Goal: Task Accomplishment & Management: Manage account settings

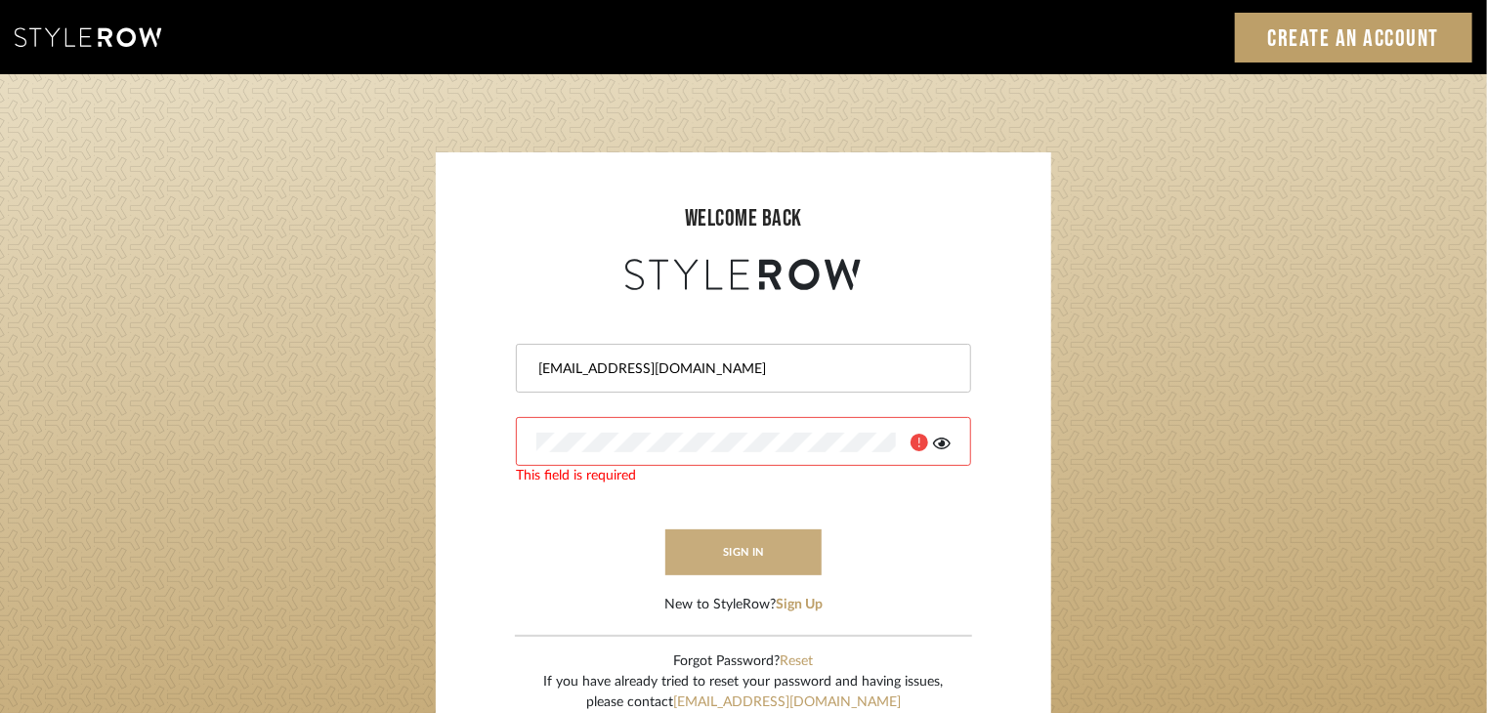
click at [731, 553] on button "sign in" at bounding box center [743, 553] width 156 height 46
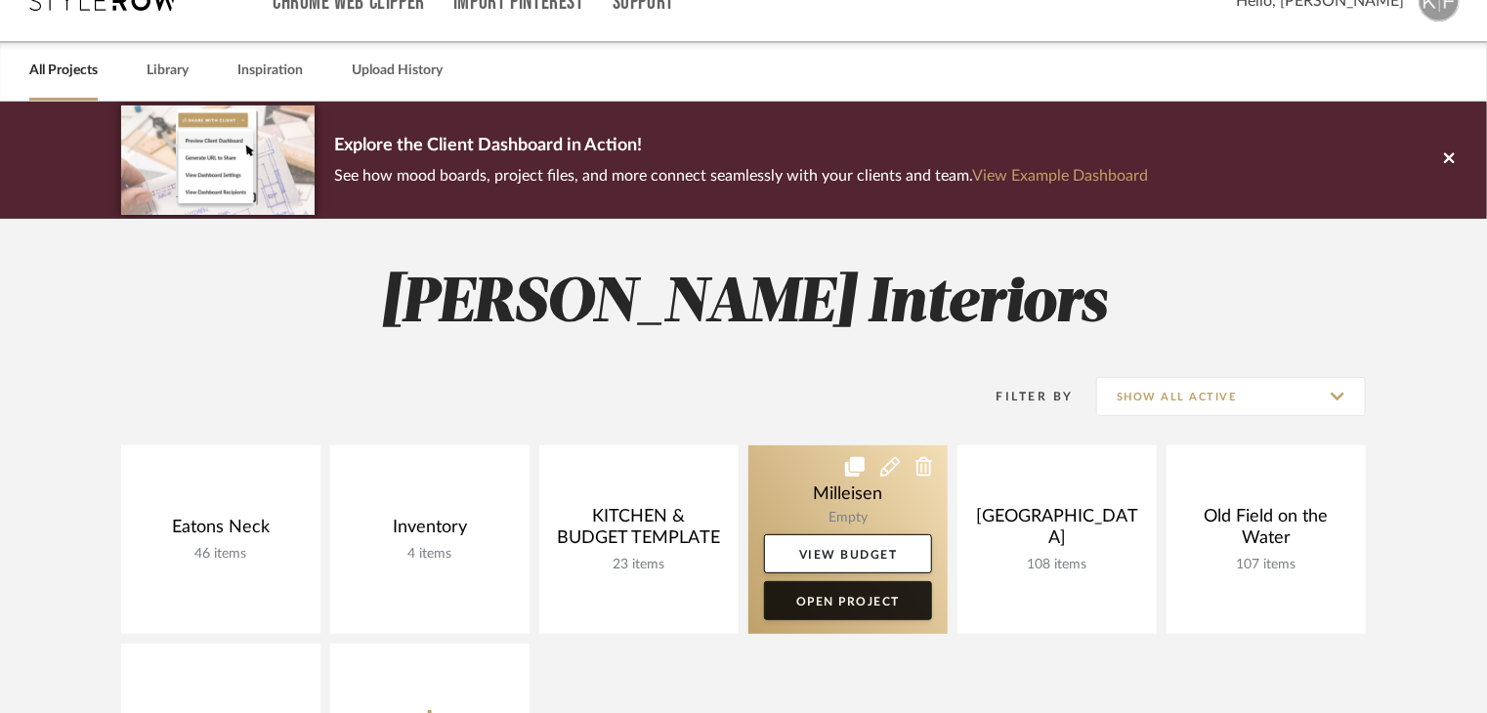
scroll to position [195, 0]
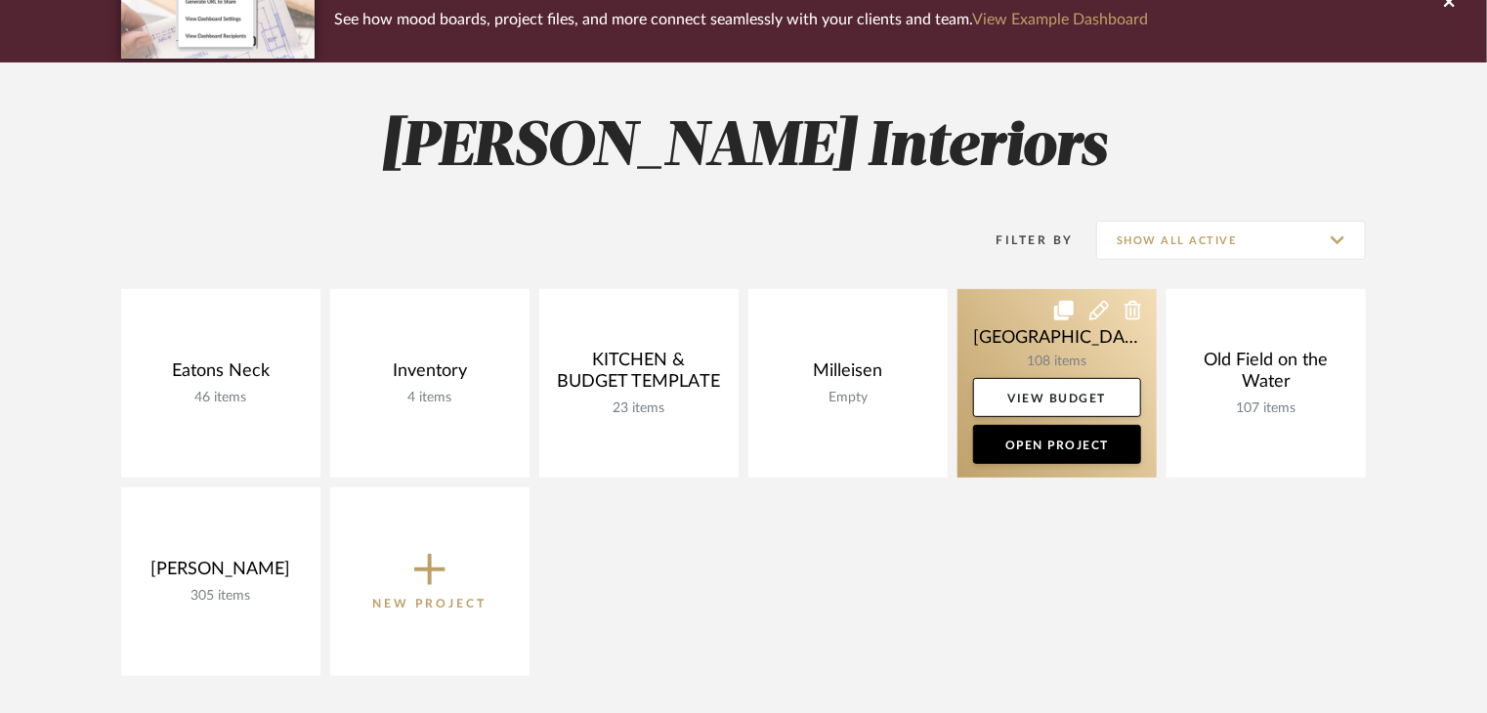
click at [1002, 342] on link at bounding box center [1056, 383] width 199 height 189
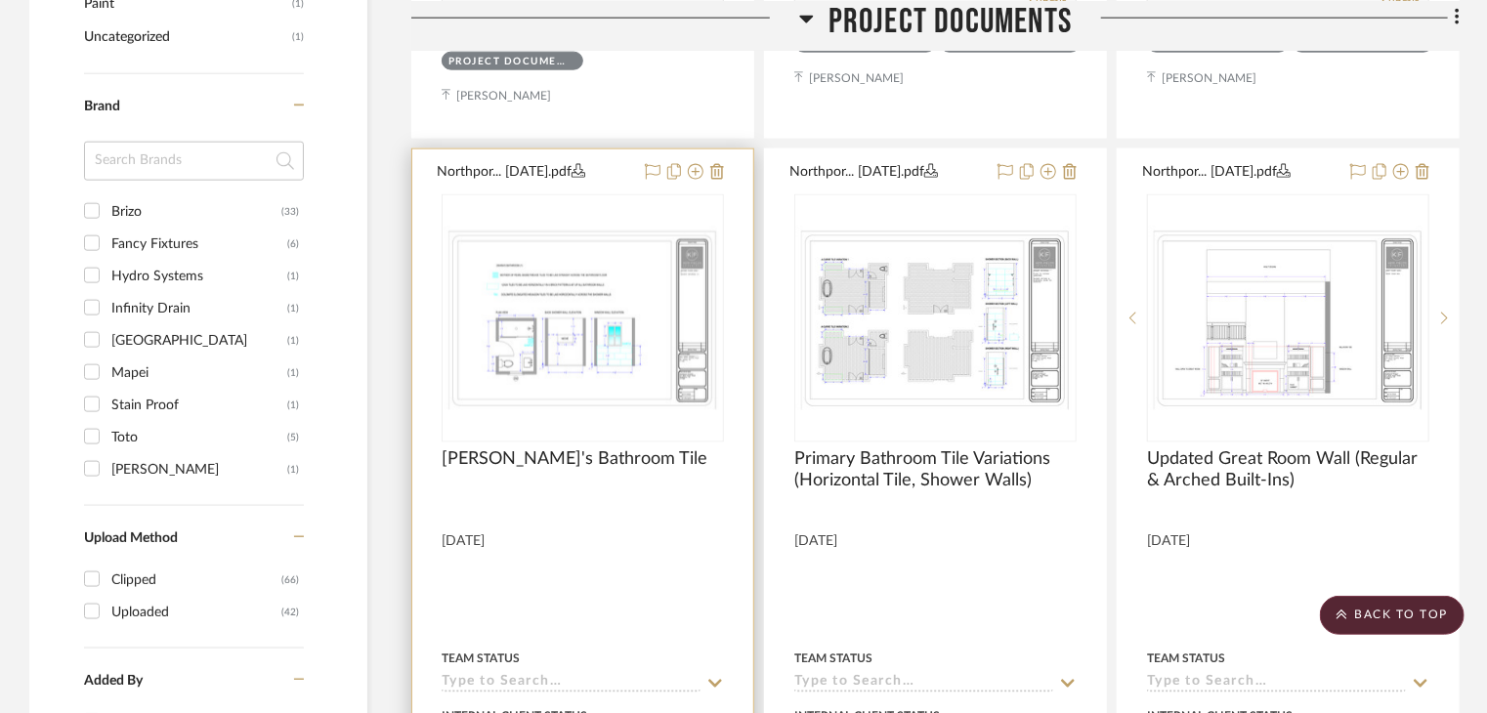
scroll to position [1270, 0]
click at [722, 163] on icon at bounding box center [717, 171] width 14 height 16
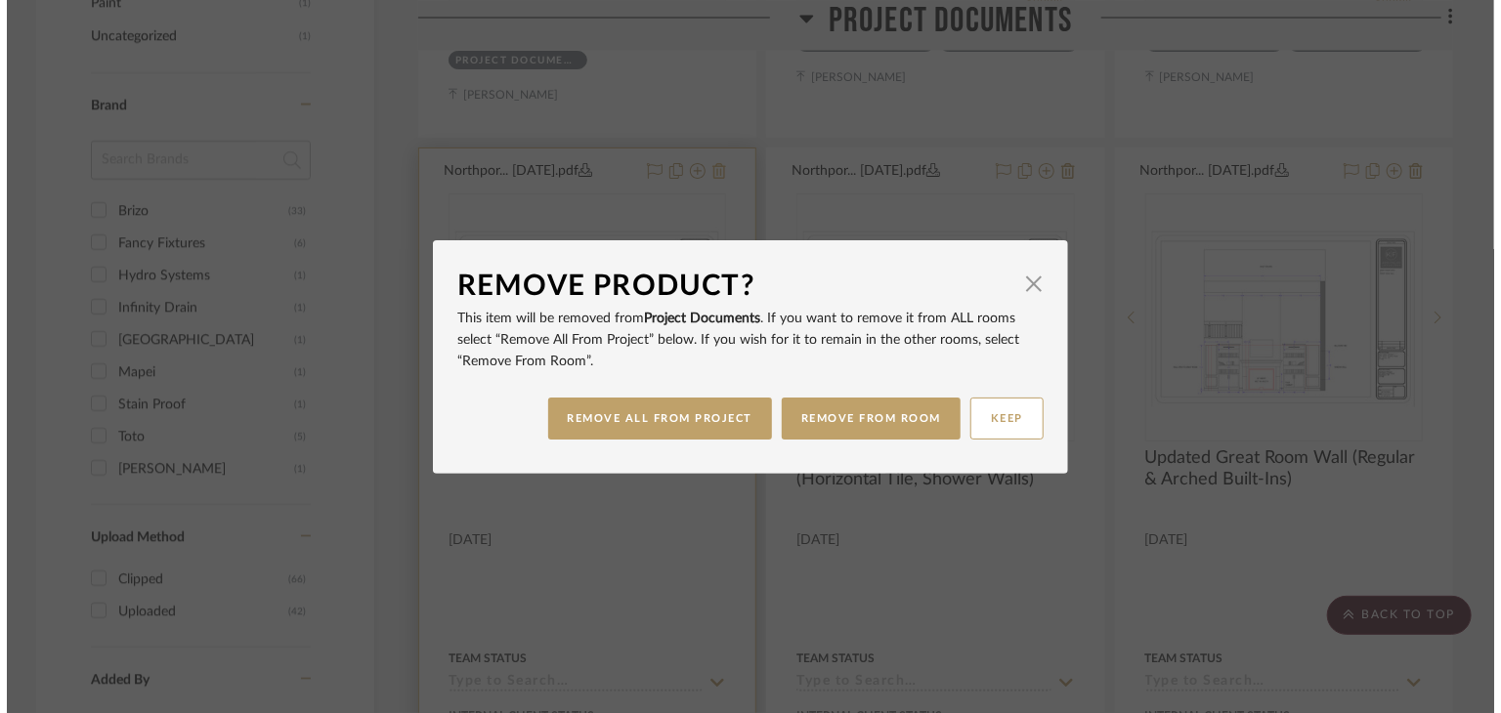
scroll to position [0, 0]
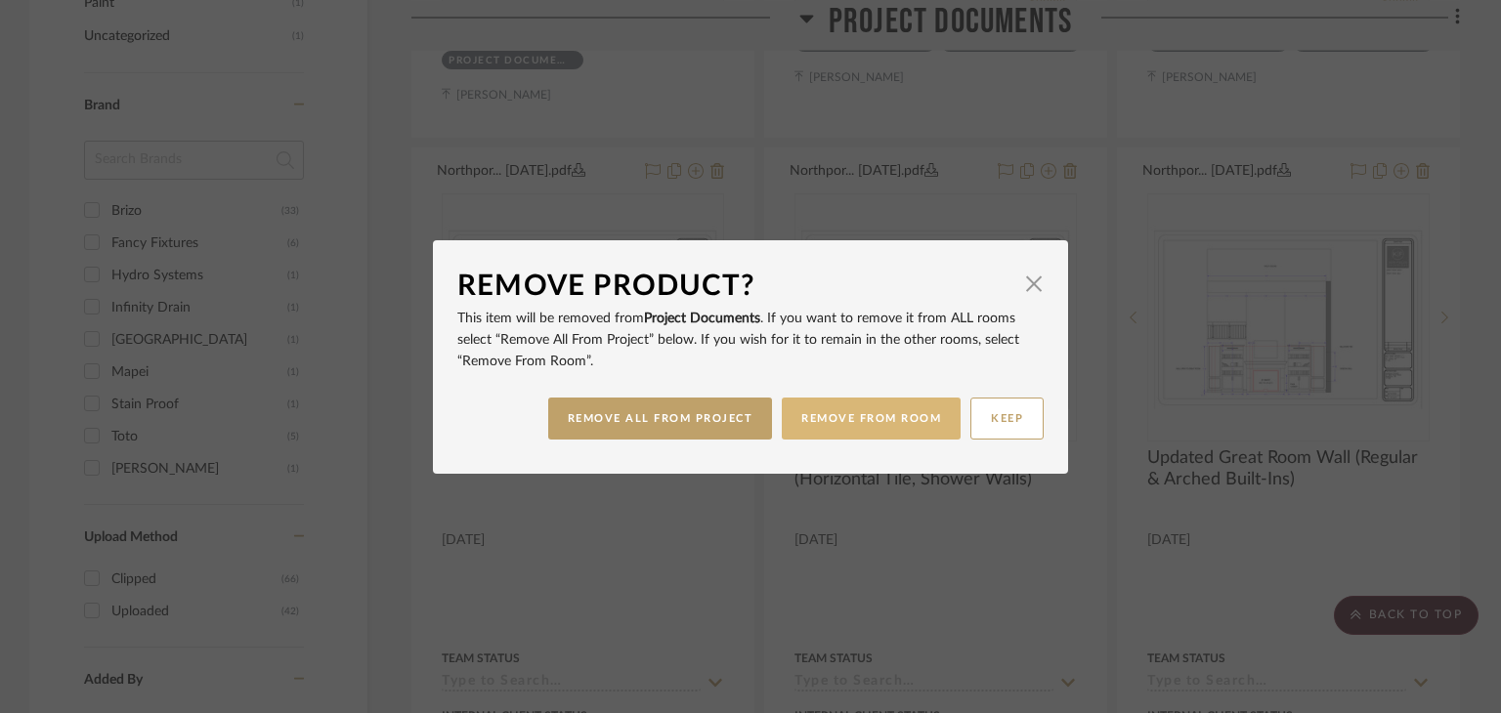
click at [827, 417] on button "REMOVE FROM ROOM" at bounding box center [871, 419] width 179 height 42
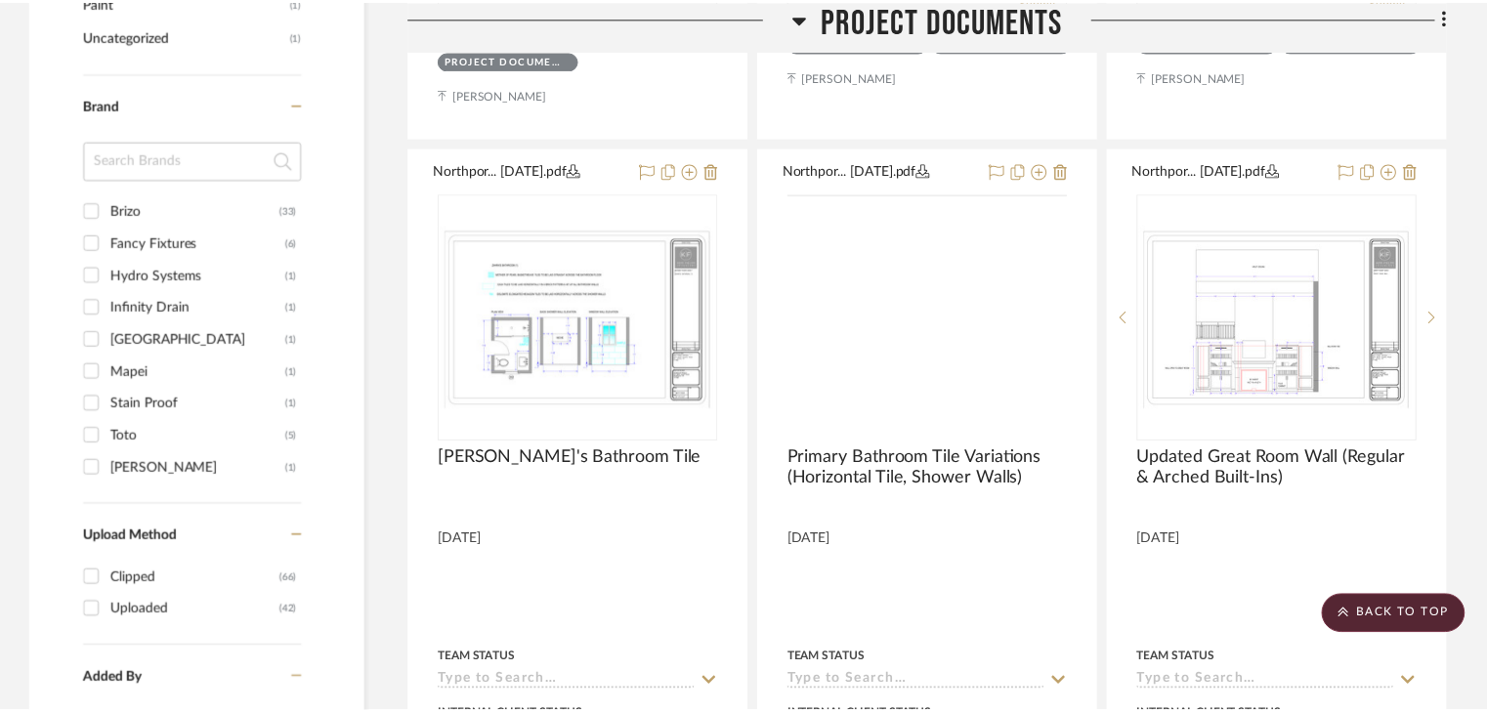
scroll to position [1270, 0]
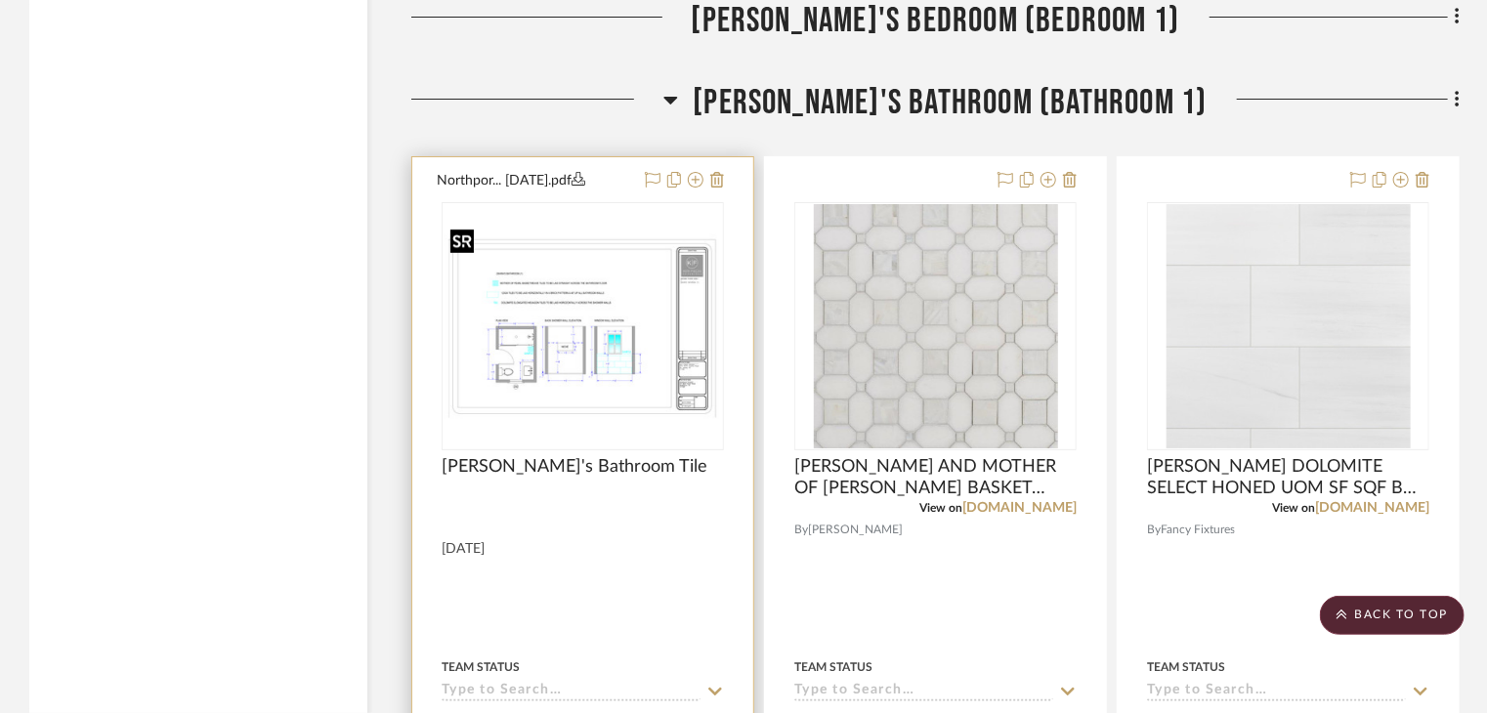
scroll to position [22292, 0]
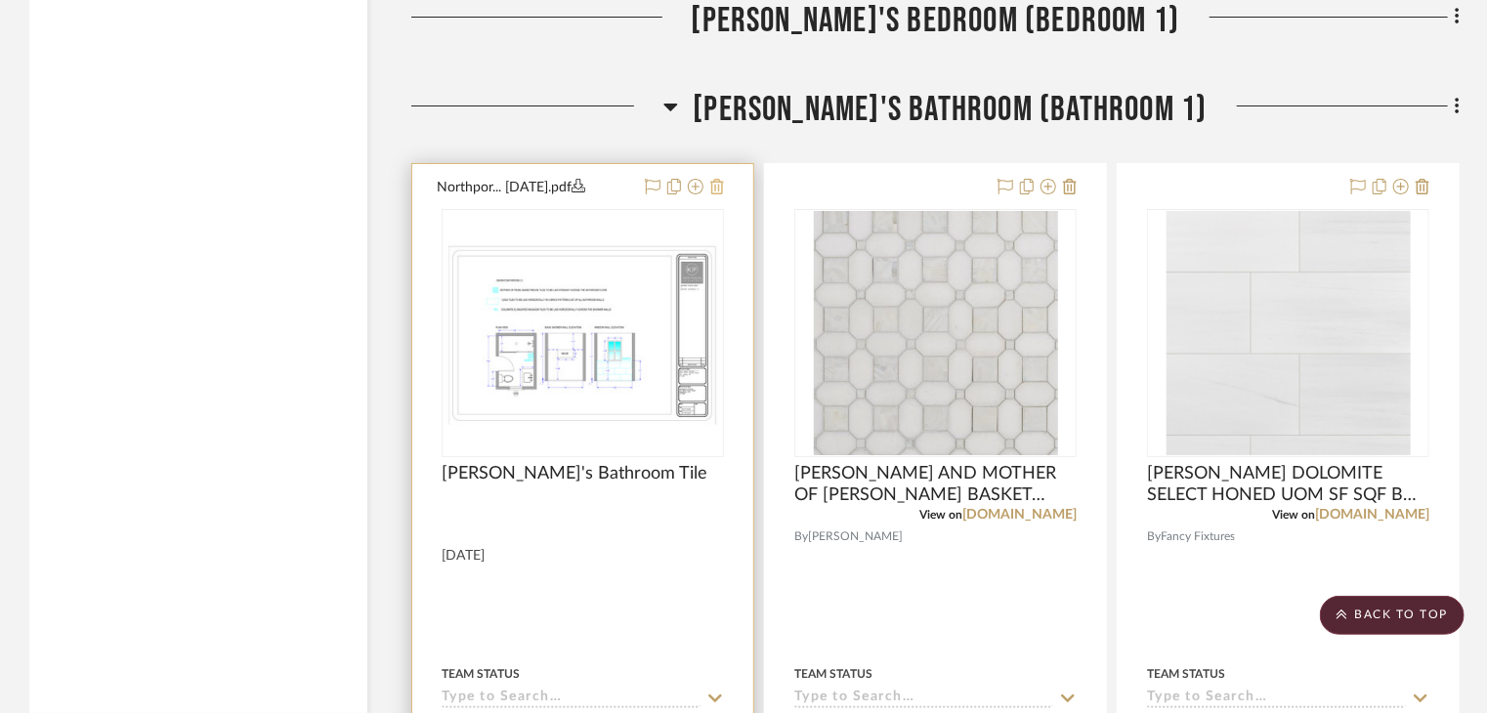
click at [719, 179] on icon at bounding box center [717, 187] width 14 height 16
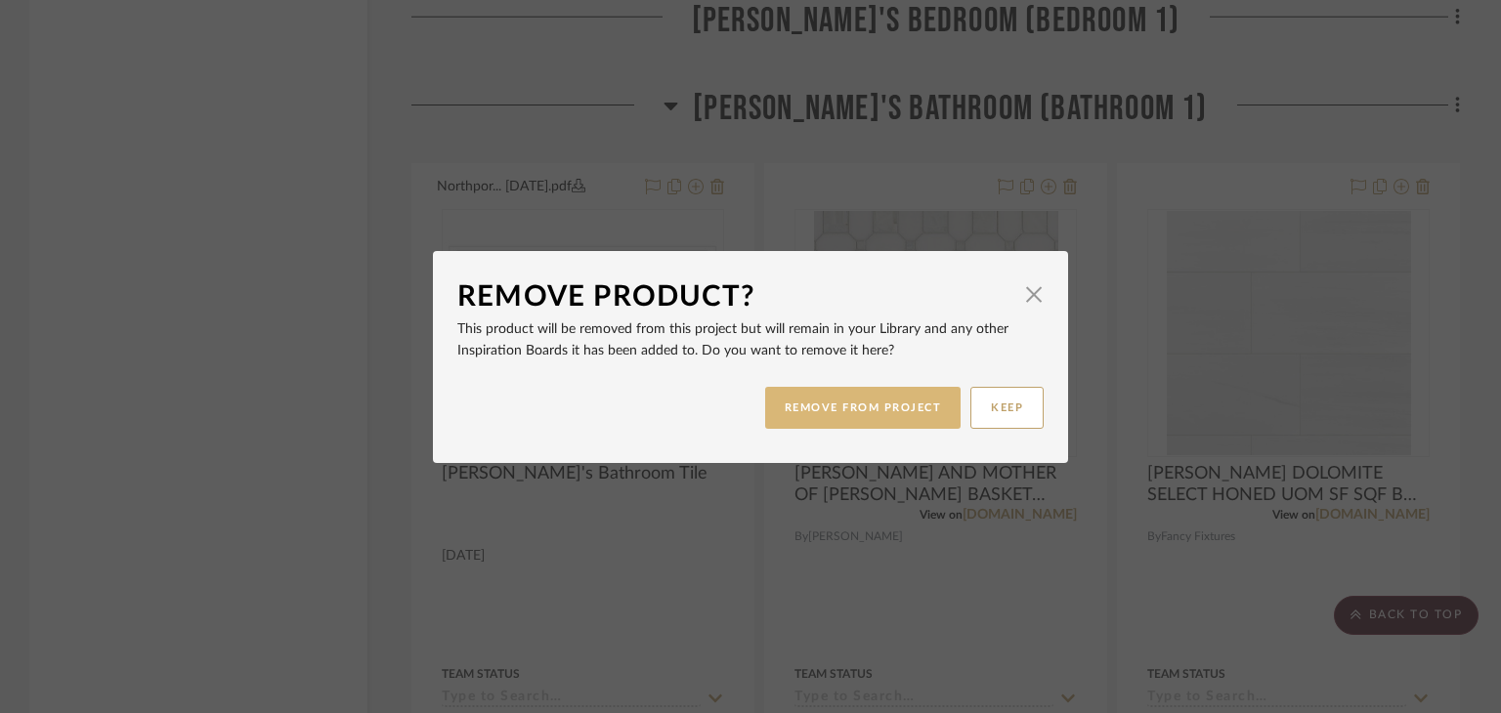
click at [897, 403] on button "REMOVE FROM PROJECT" at bounding box center [863, 408] width 196 height 42
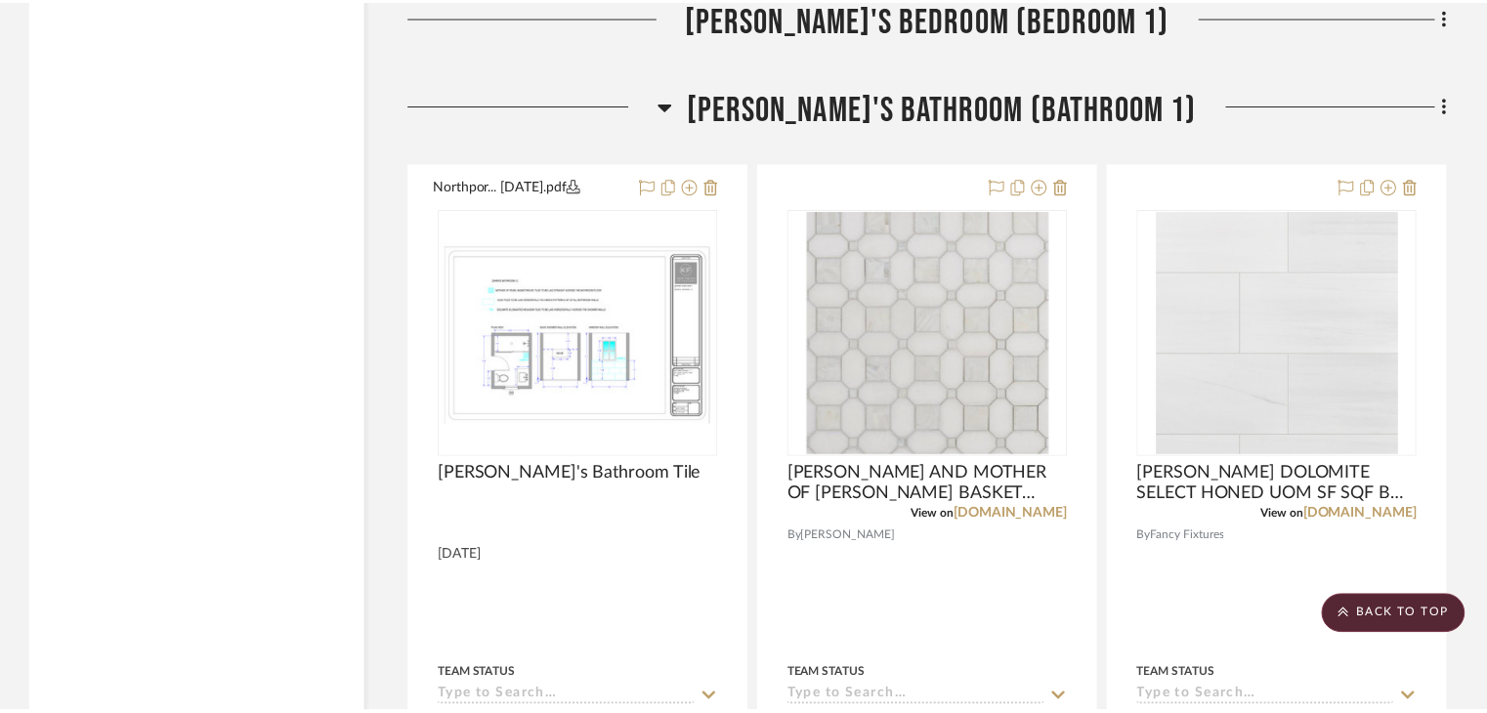
scroll to position [22292, 0]
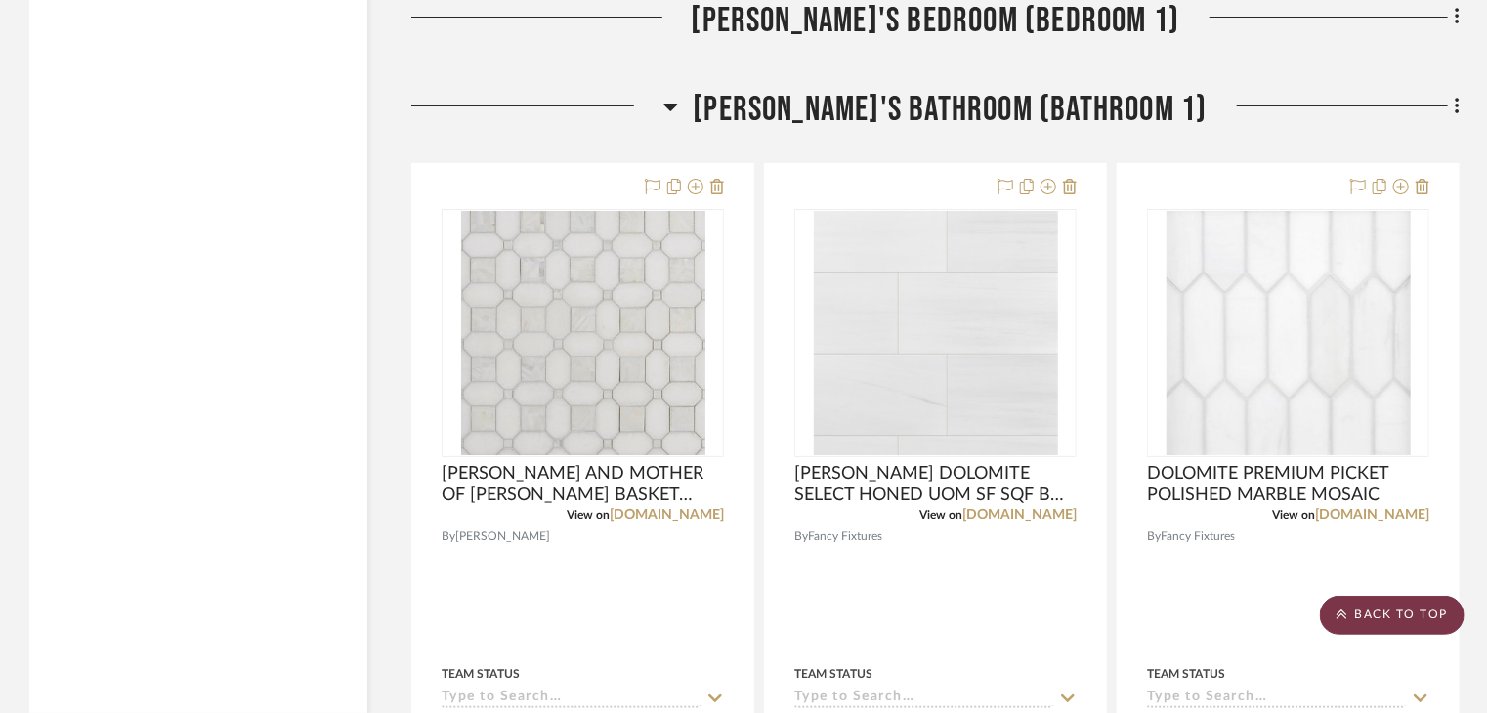
click at [1426, 620] on scroll-to-top-button "BACK TO TOP" at bounding box center [1392, 615] width 145 height 39
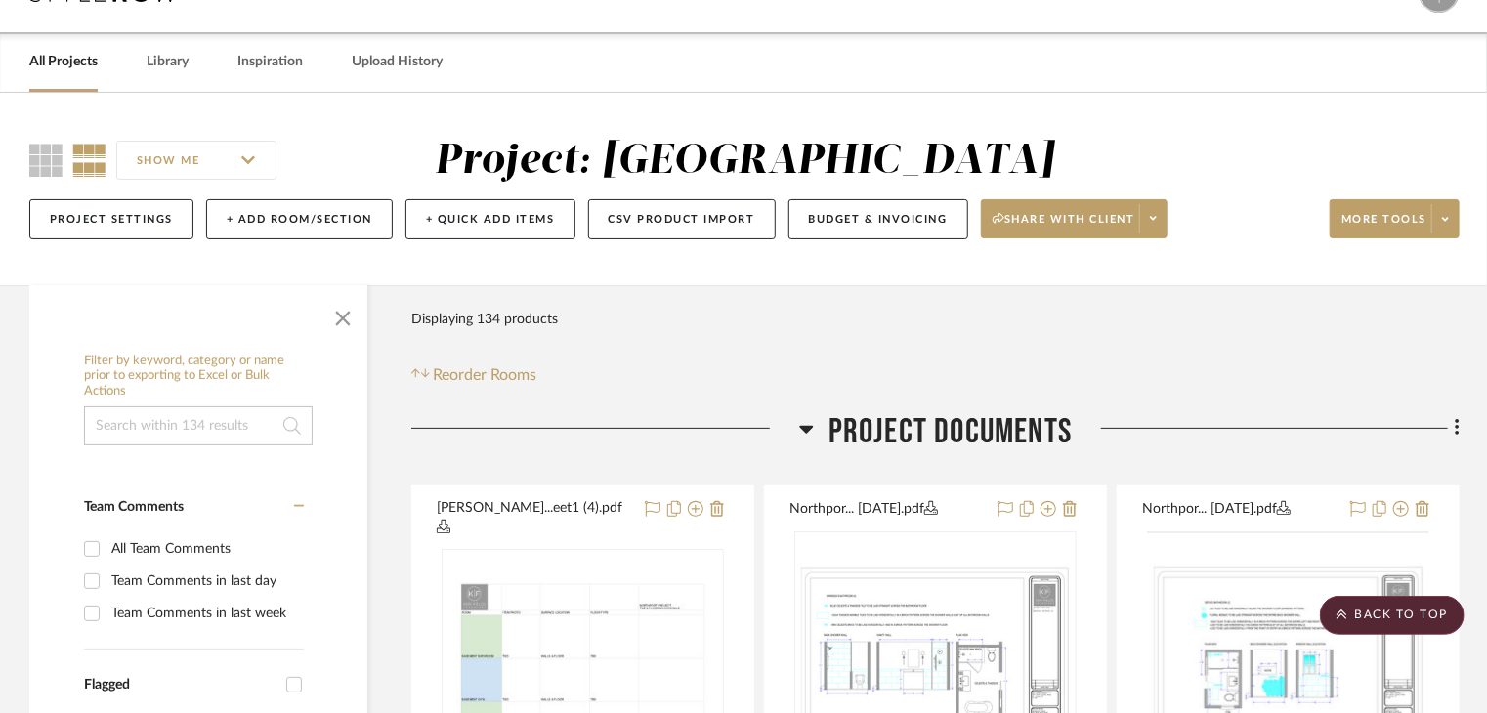
scroll to position [0, 0]
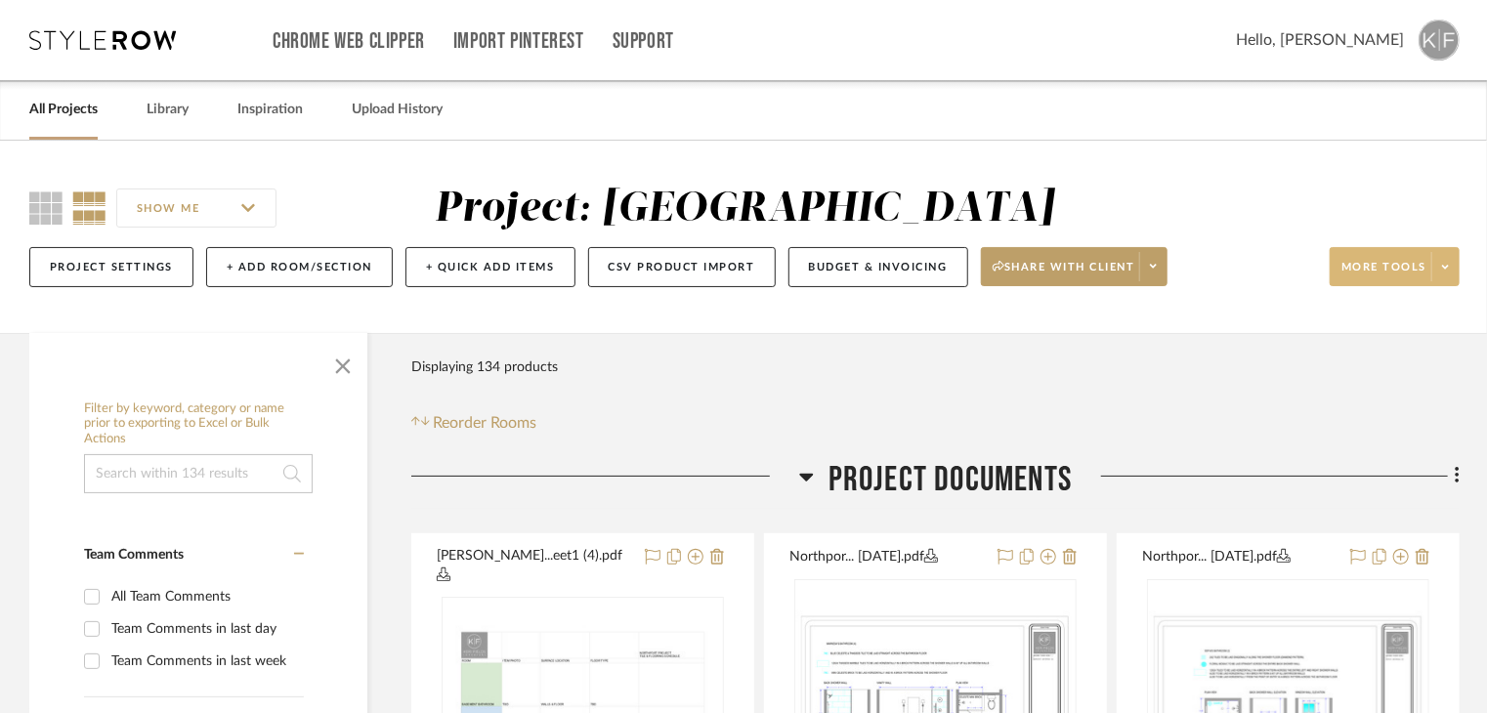
click at [1442, 270] on icon at bounding box center [1445, 267] width 7 height 11
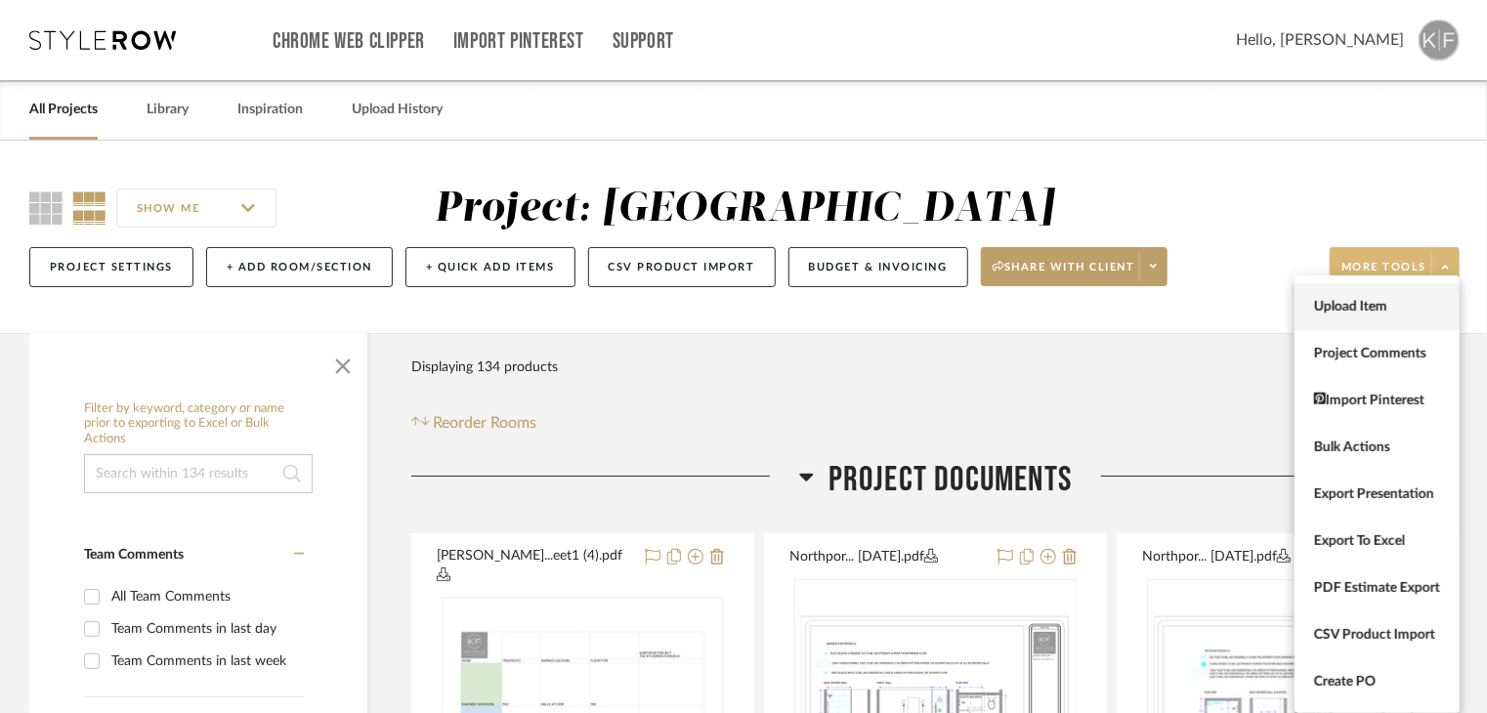
click at [1359, 307] on span "Upload Item" at bounding box center [1377, 307] width 126 height 17
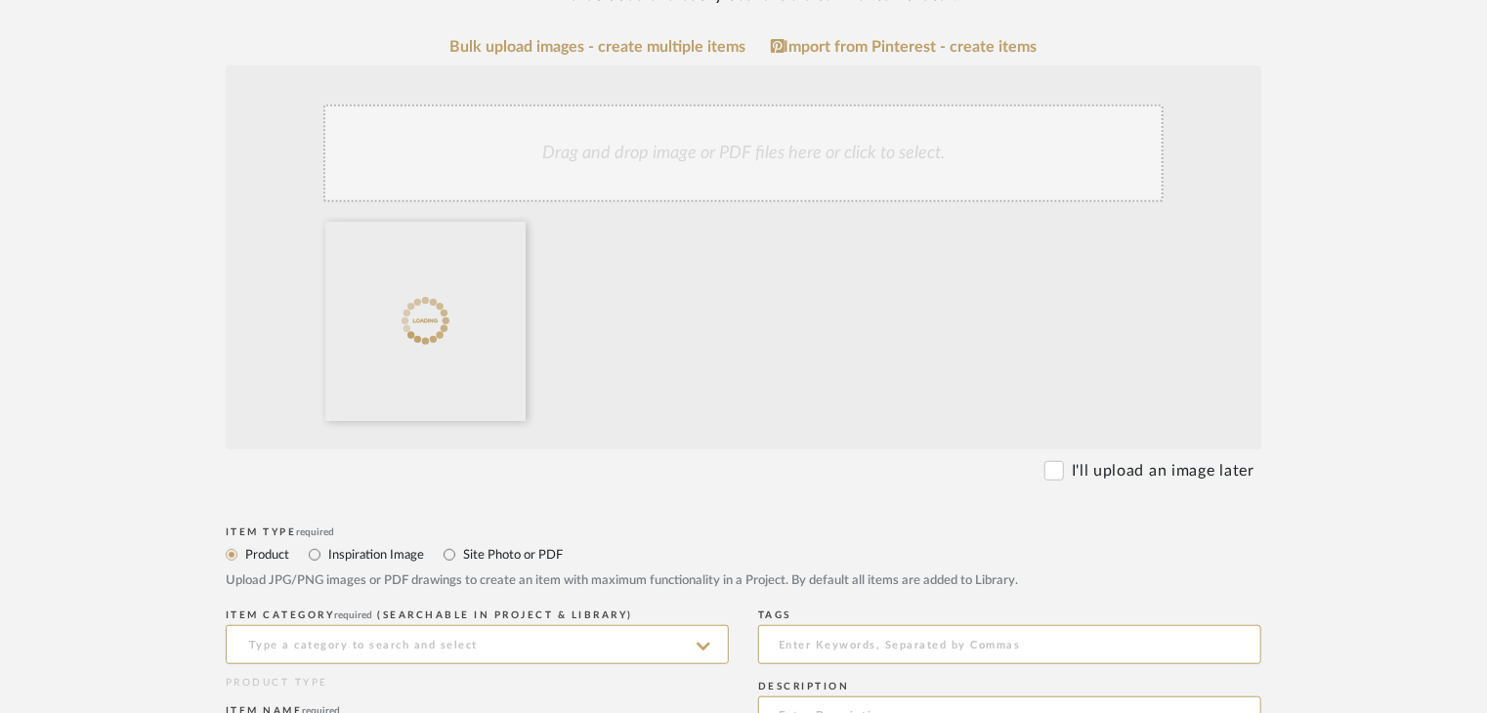
scroll to position [391, 0]
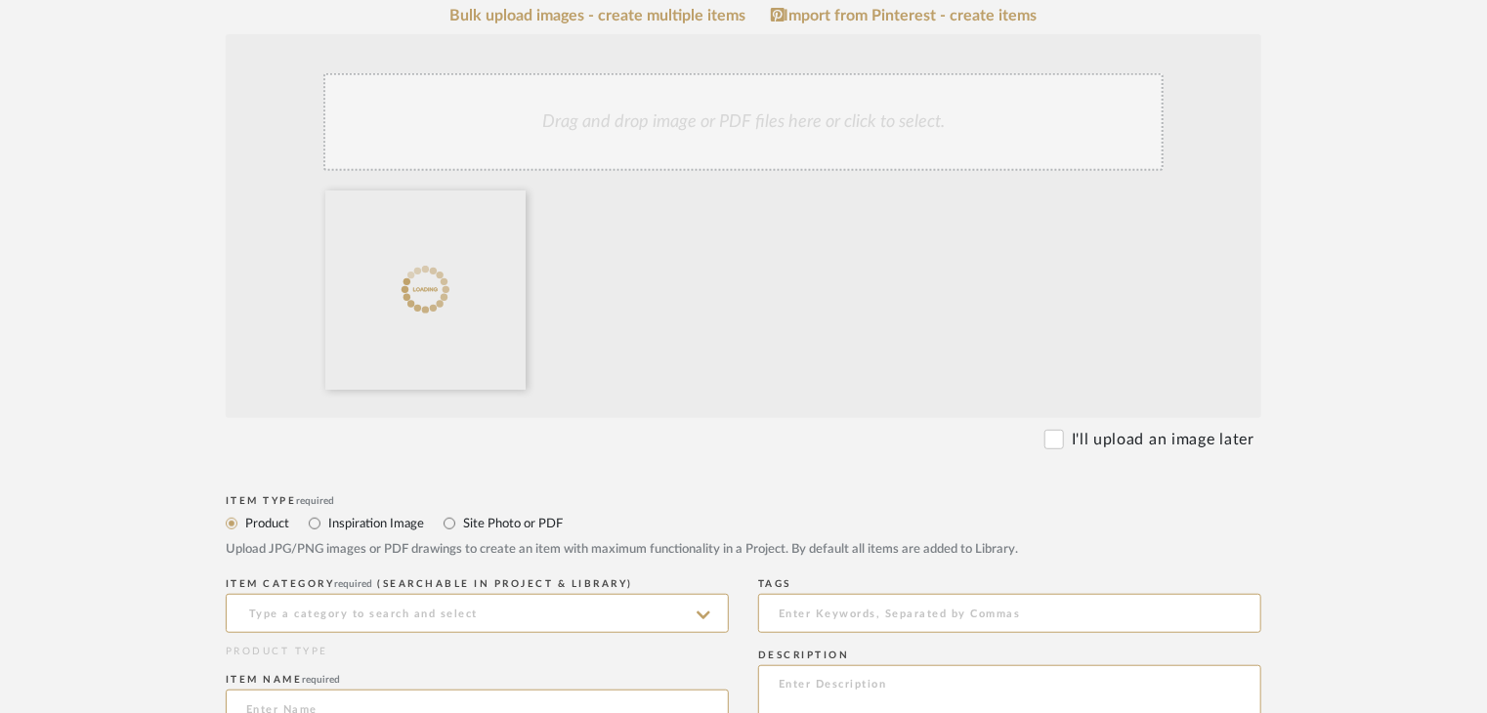
click at [490, 520] on label "Site Photo or PDF" at bounding box center [512, 523] width 102 height 21
click at [461, 520] on input "Site Photo or PDF" at bounding box center [449, 523] width 23 height 23
radio input "true"
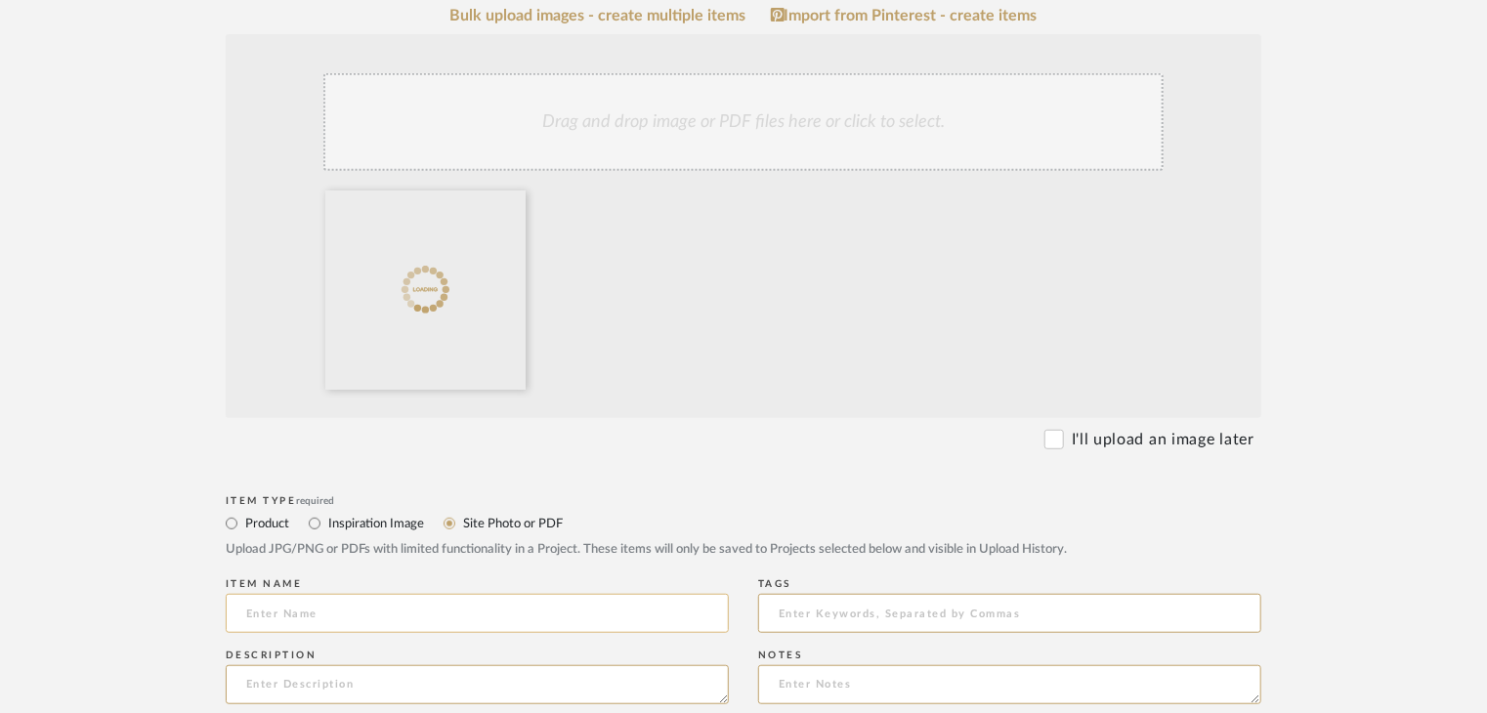
click at [489, 611] on input at bounding box center [477, 613] width 503 height 39
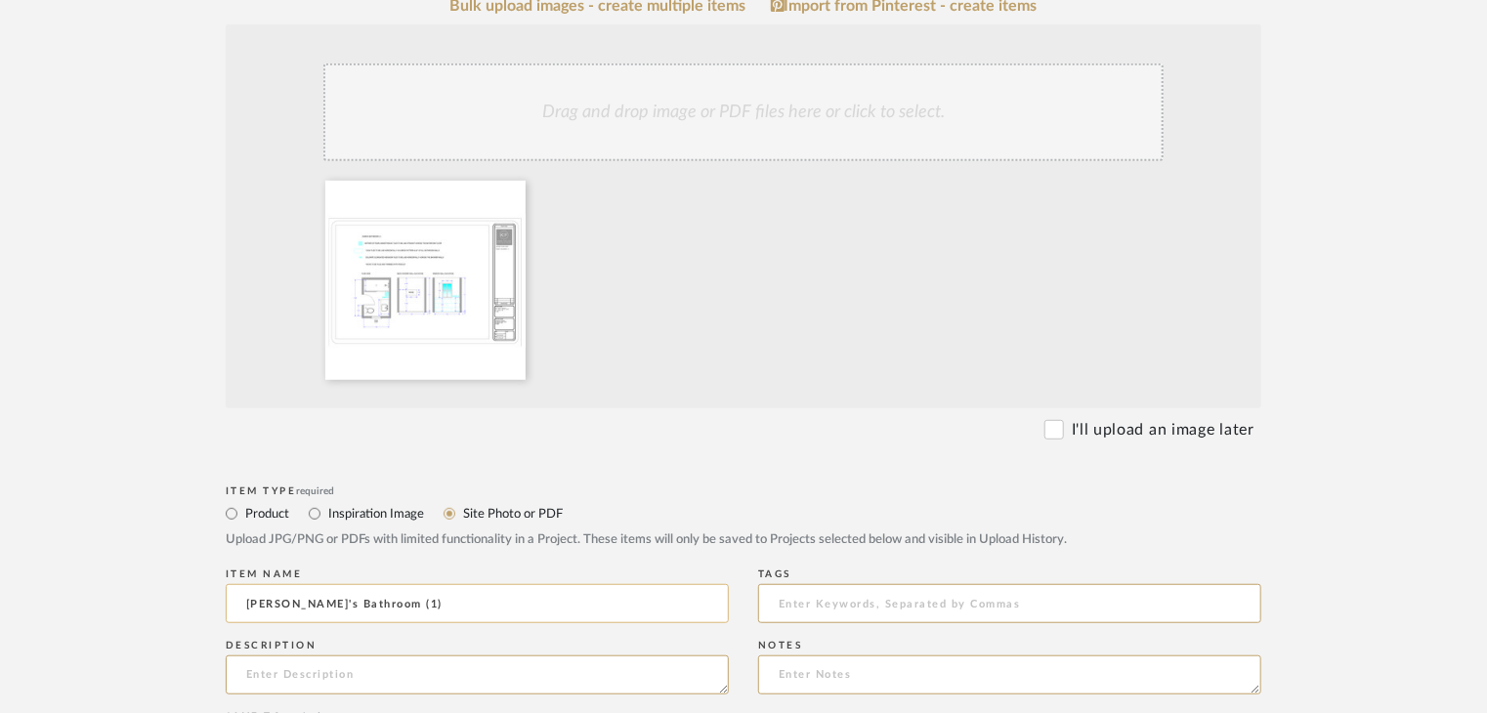
scroll to position [394, 0]
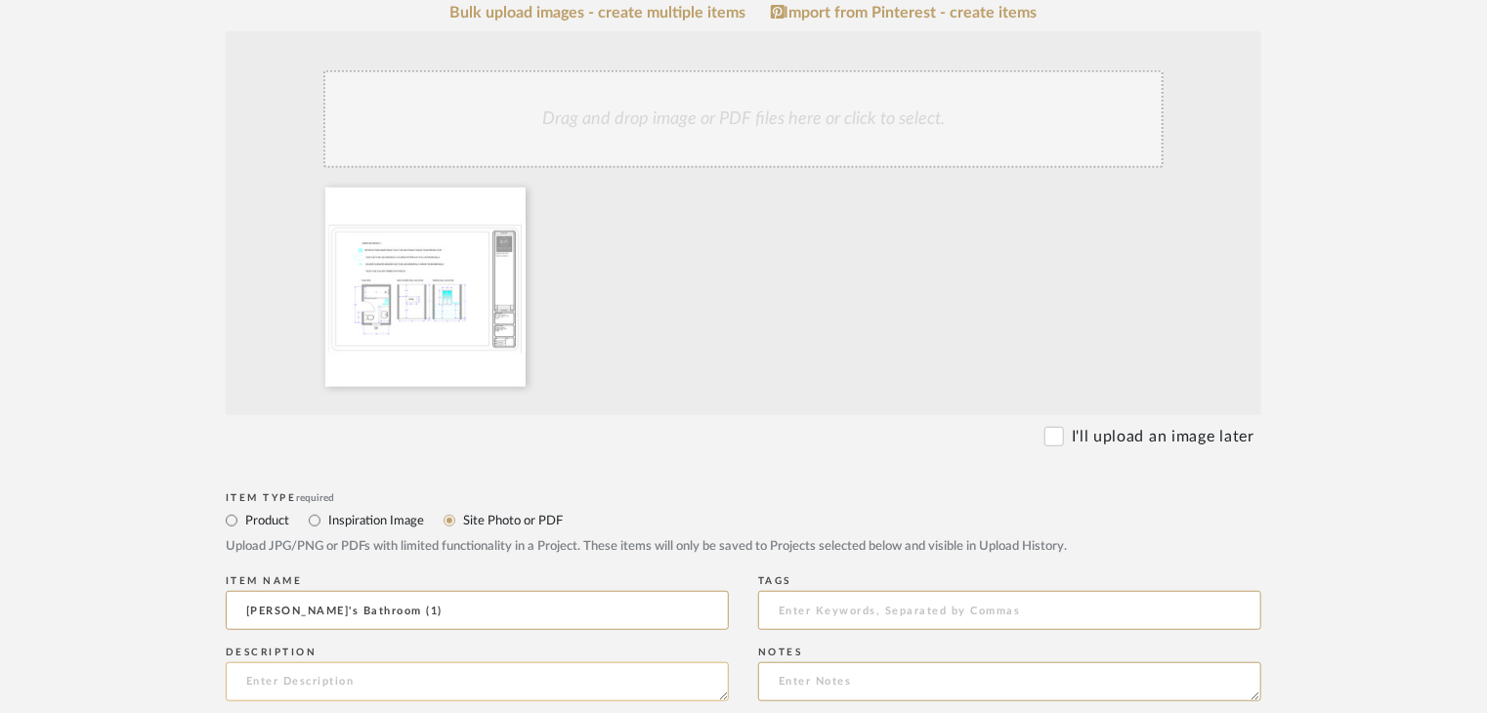
type input "Zahra's Bathroom (1)"
click at [520, 674] on textarea at bounding box center [477, 681] width 503 height 39
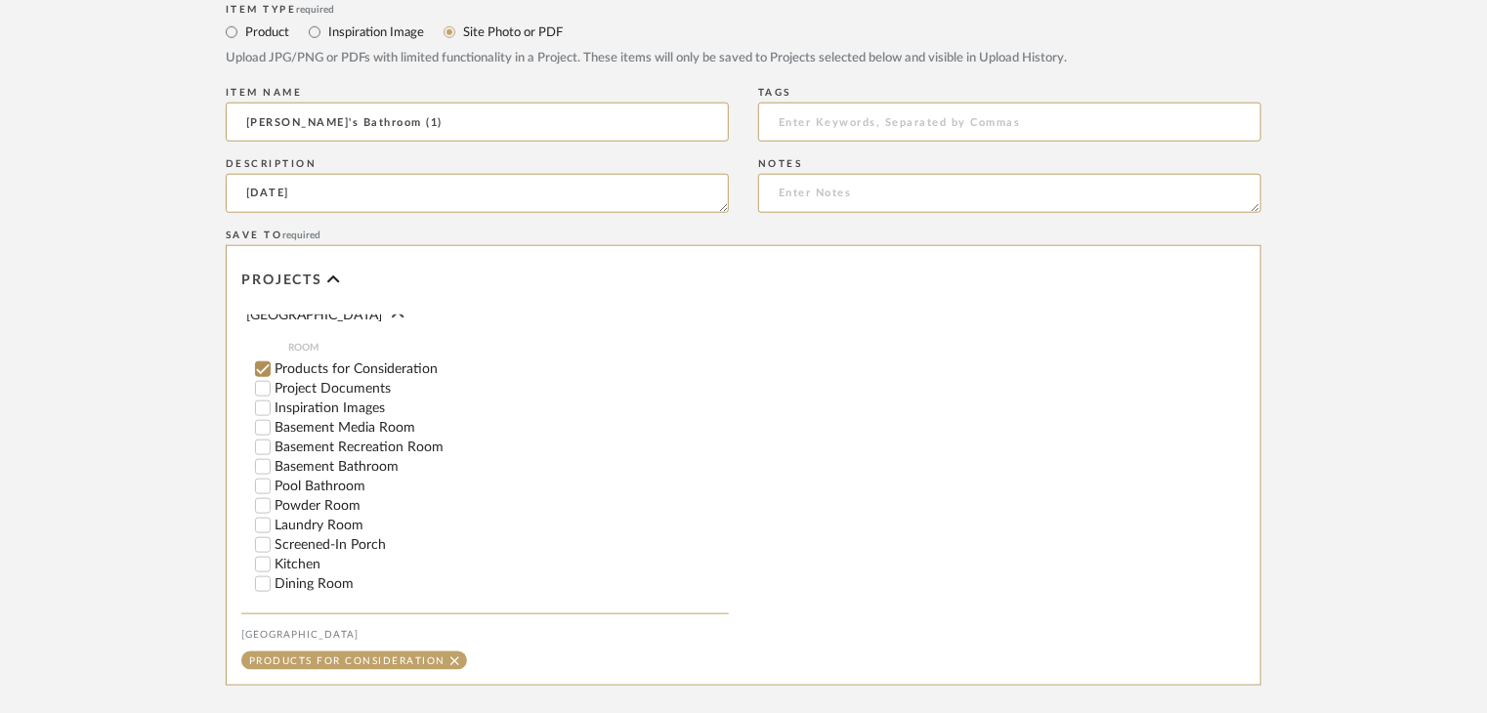
scroll to position [195, 0]
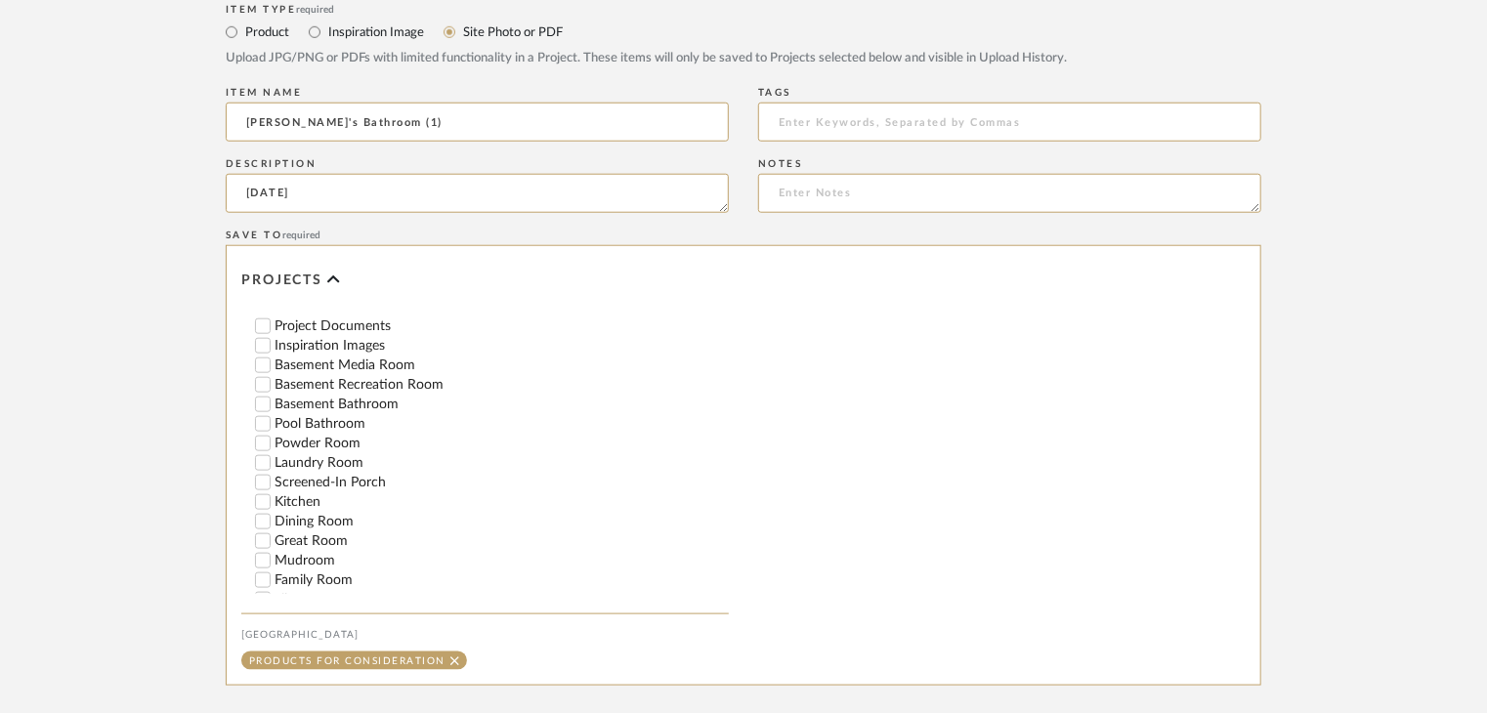
type textarea "8/25/25"
click at [343, 321] on label "Project Documents" at bounding box center [502, 326] width 454 height 14
click at [273, 321] on input "Project Documents" at bounding box center [263, 327] width 20 height 20
checkbox input "false"
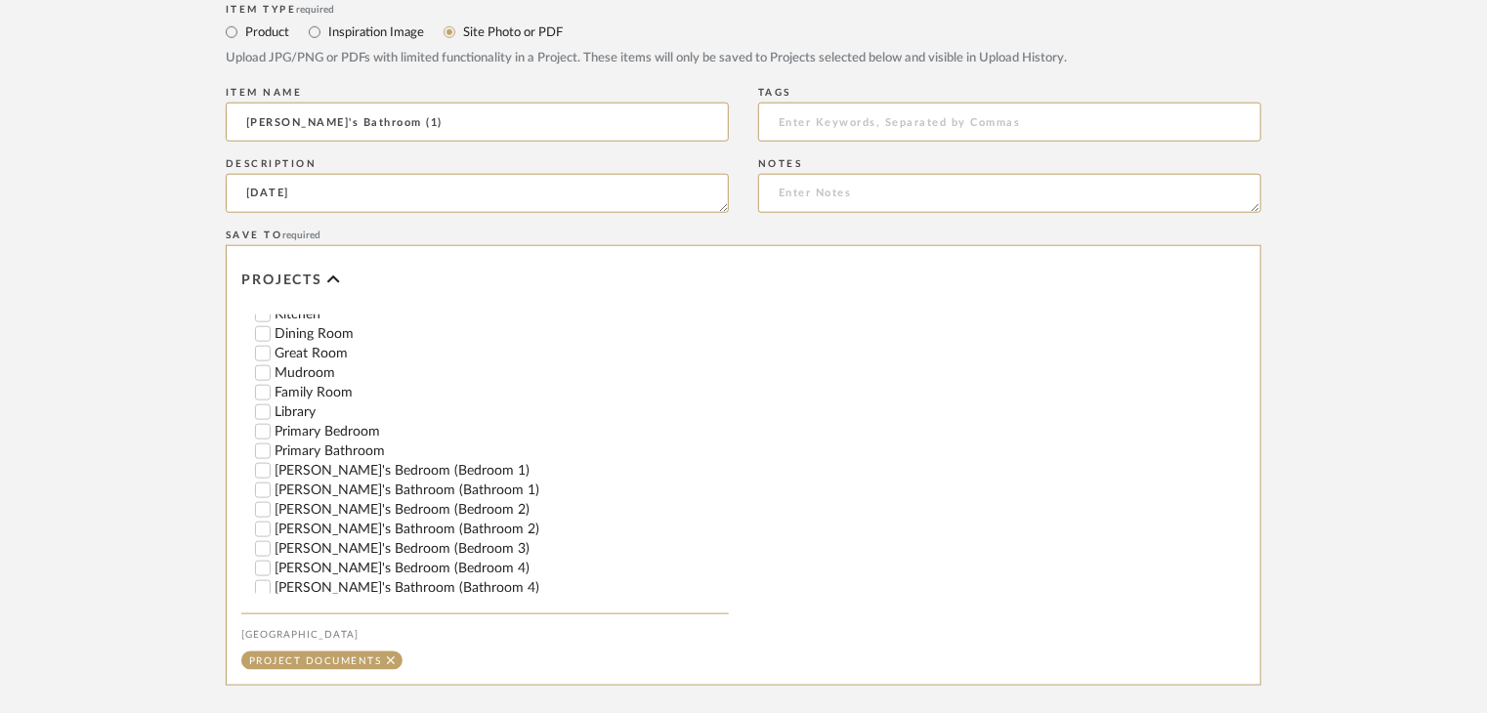
scroll to position [391, 0]
click at [368, 481] on label "[PERSON_NAME]'s Bathroom (Bathroom 1)" at bounding box center [502, 483] width 454 height 14
click at [273, 481] on input "[PERSON_NAME]'s Bathroom (Bathroom 1)" at bounding box center [263, 483] width 20 height 20
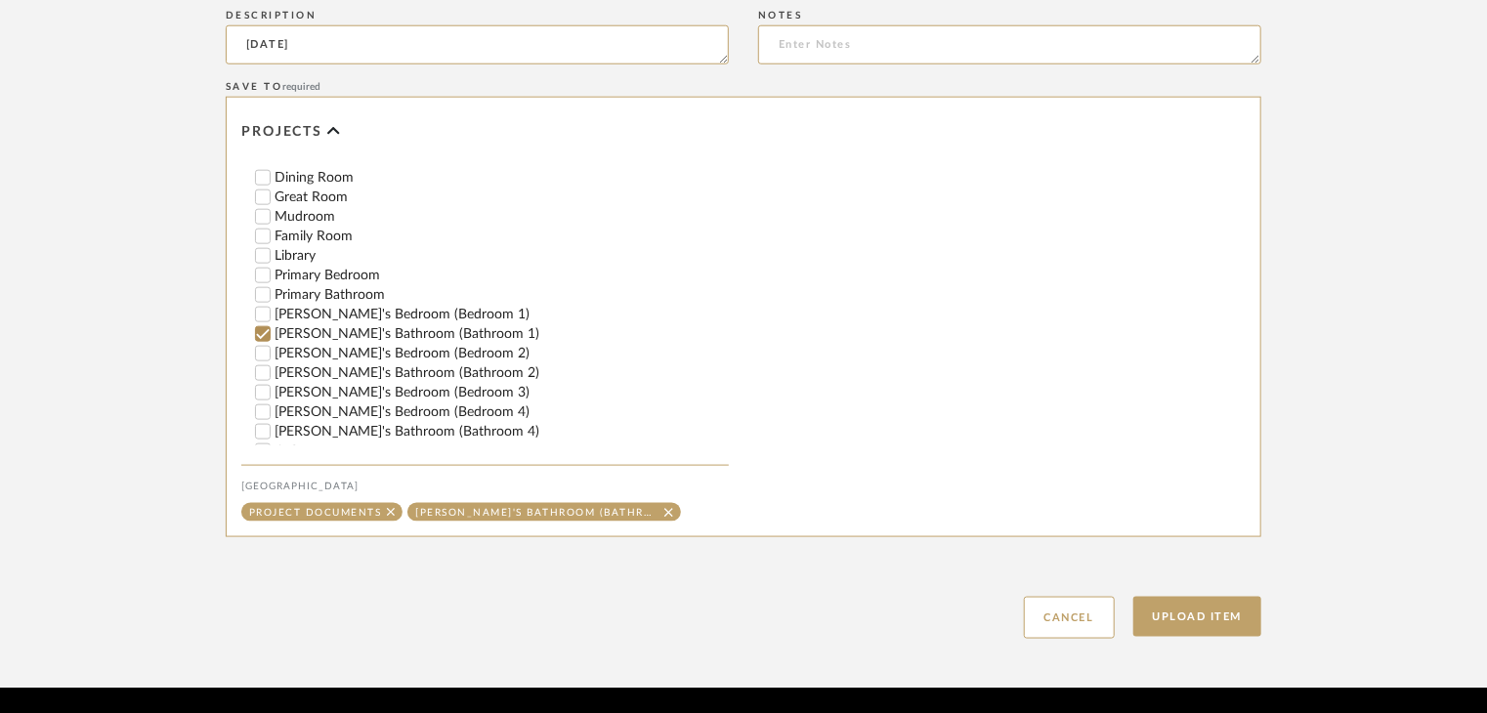
scroll to position [1094, 0]
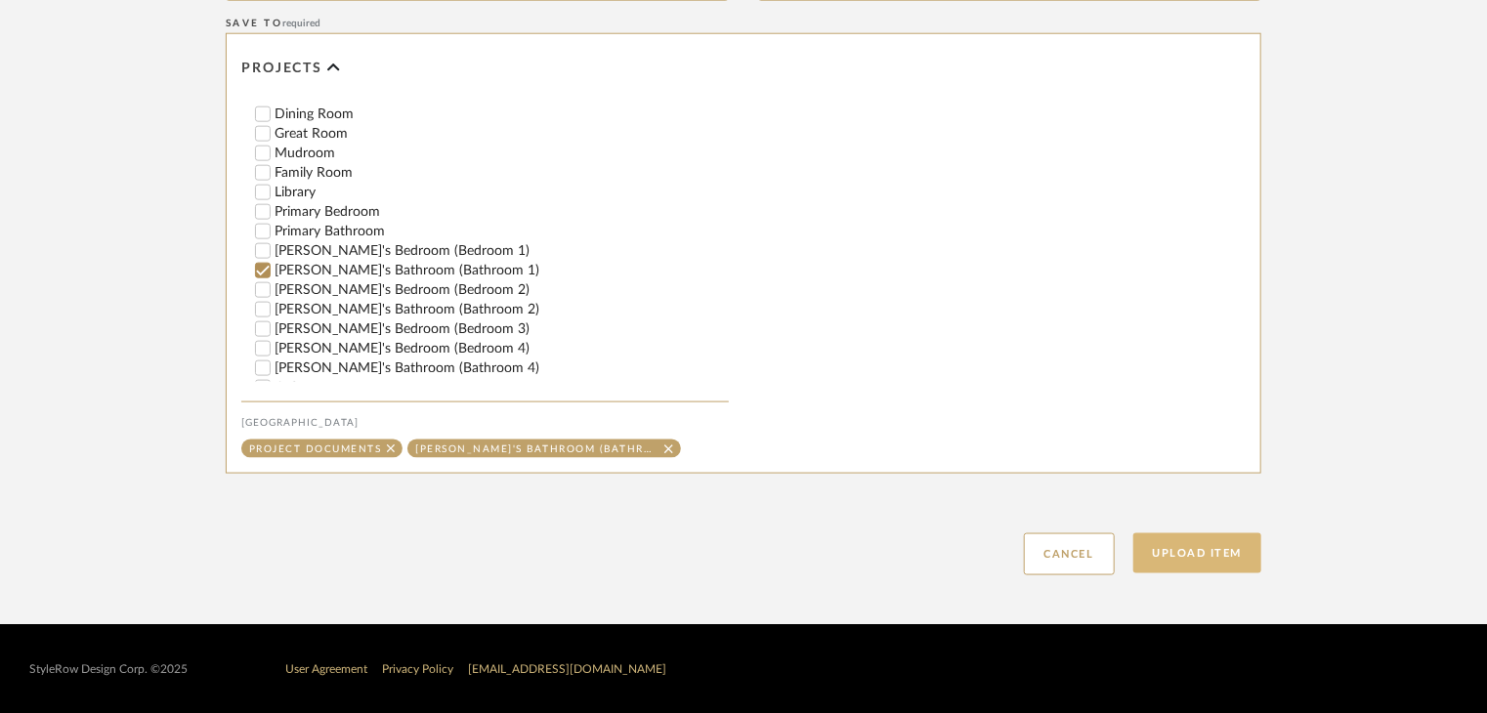
click at [1184, 563] on button "Upload Item" at bounding box center [1197, 553] width 129 height 40
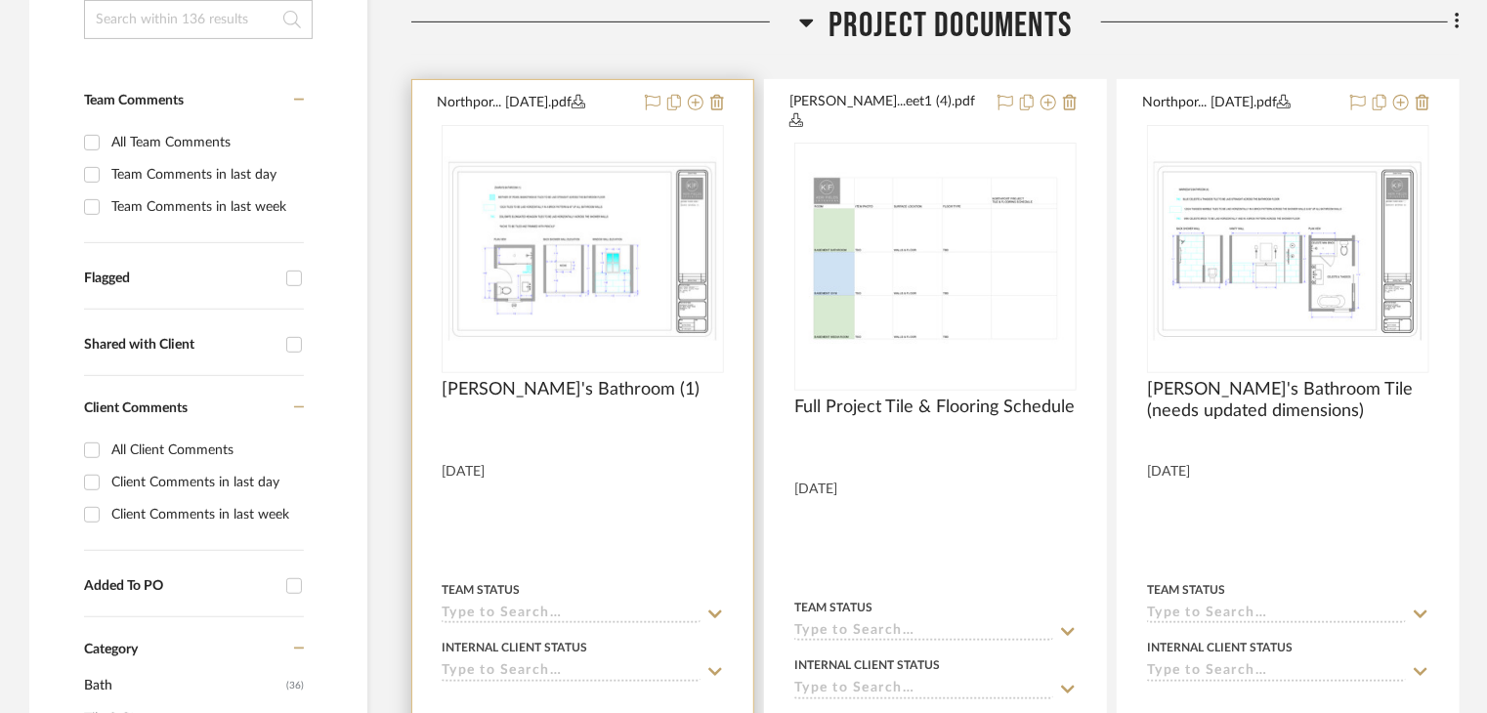
scroll to position [458, 0]
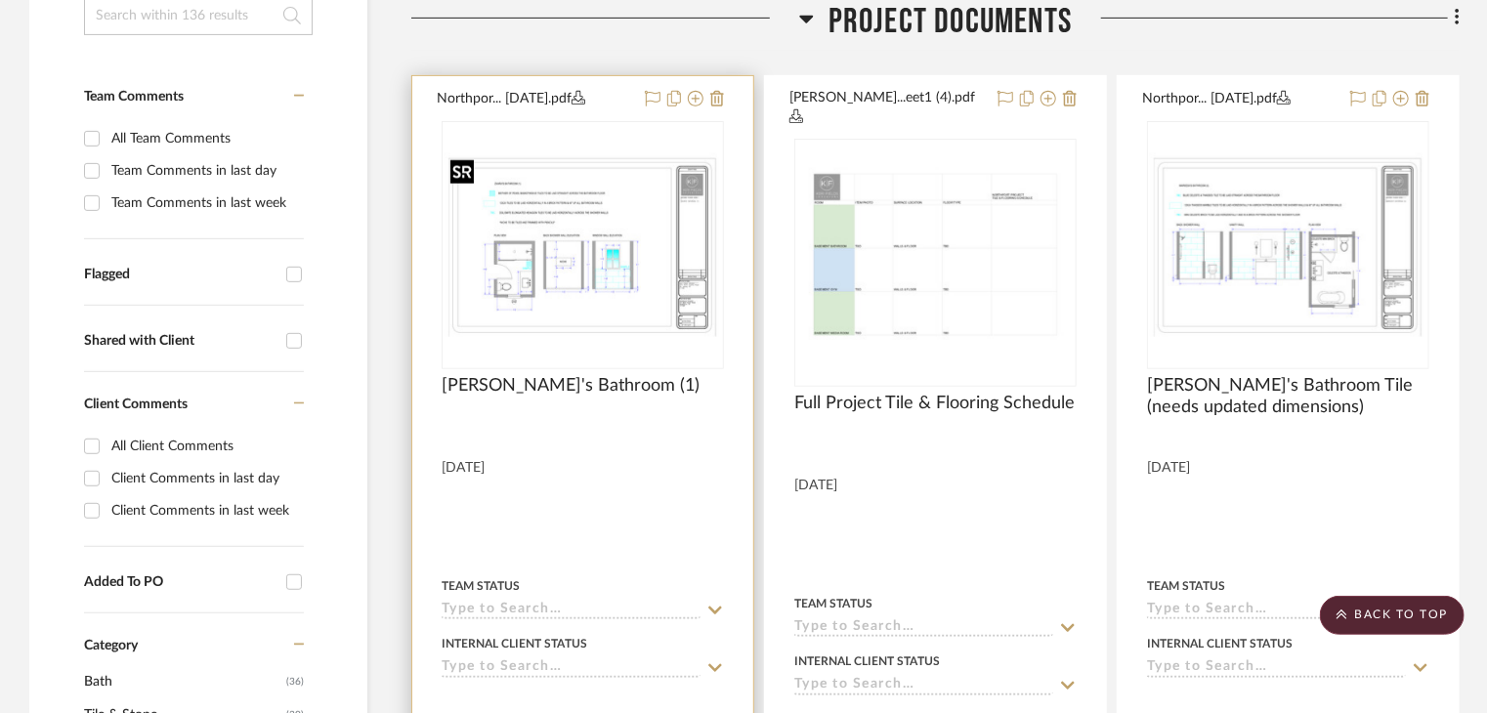
click at [667, 335] on img "0" at bounding box center [583, 245] width 278 height 186
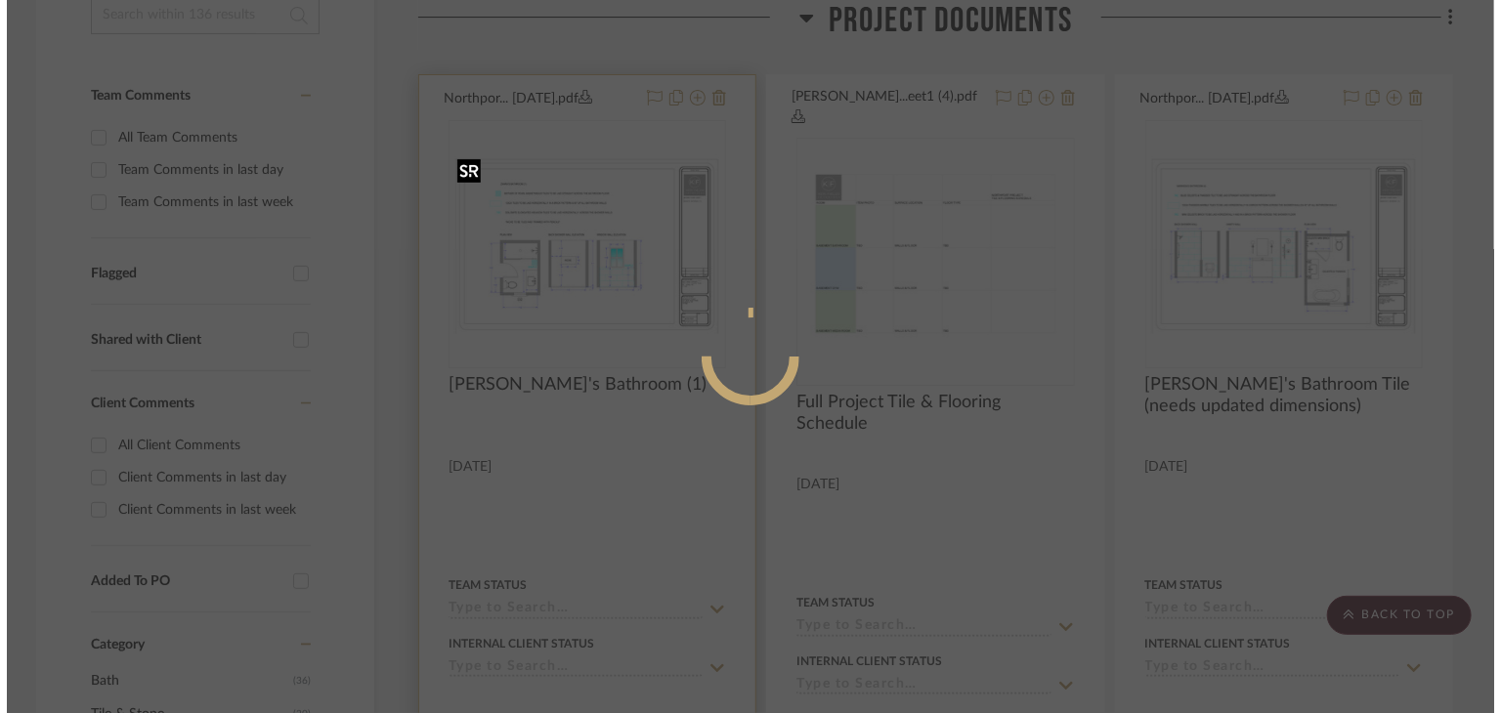
scroll to position [0, 0]
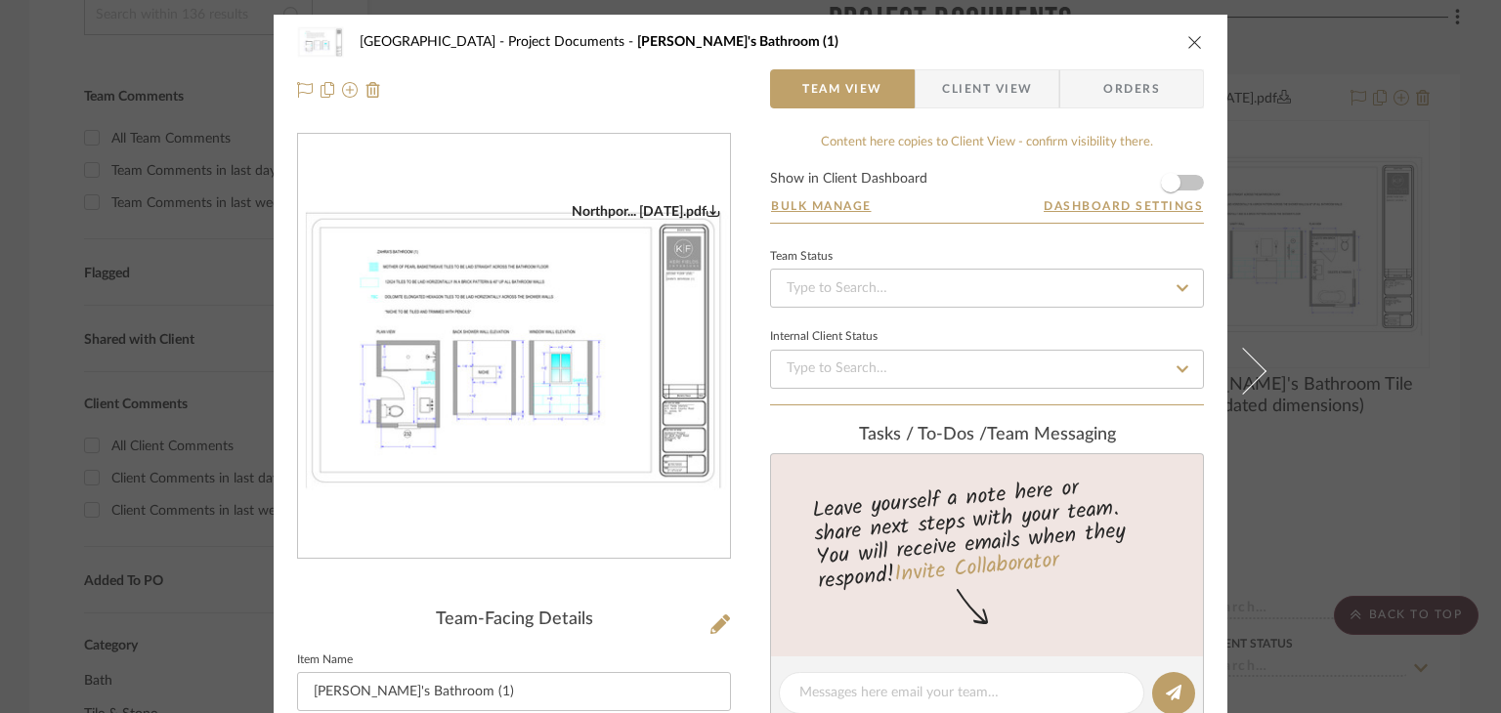
click at [1423, 435] on div "Northport Project Documents Zahra's Bathroom (1) Team View Client View Orders N…" at bounding box center [750, 356] width 1501 height 713
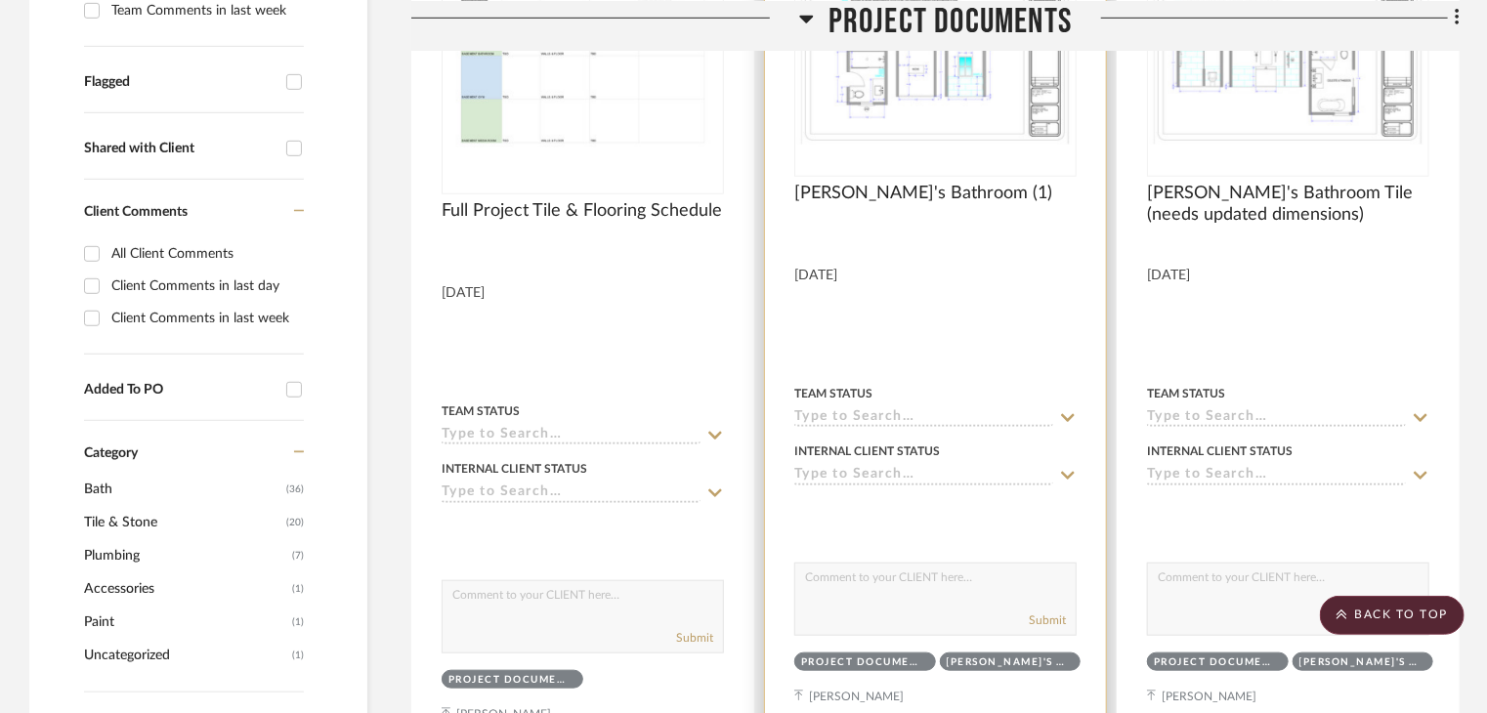
scroll to position [360, 0]
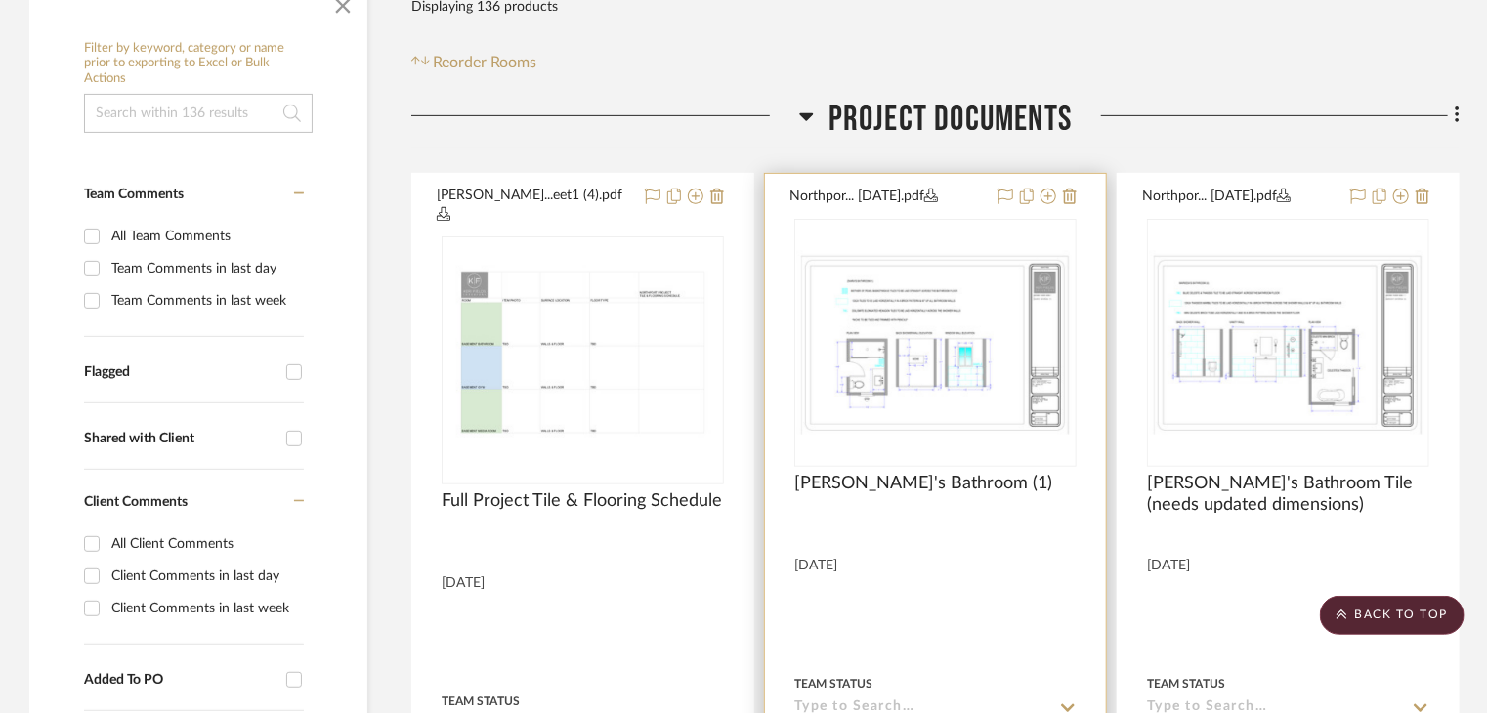
click at [1031, 336] on img "0" at bounding box center [935, 343] width 278 height 186
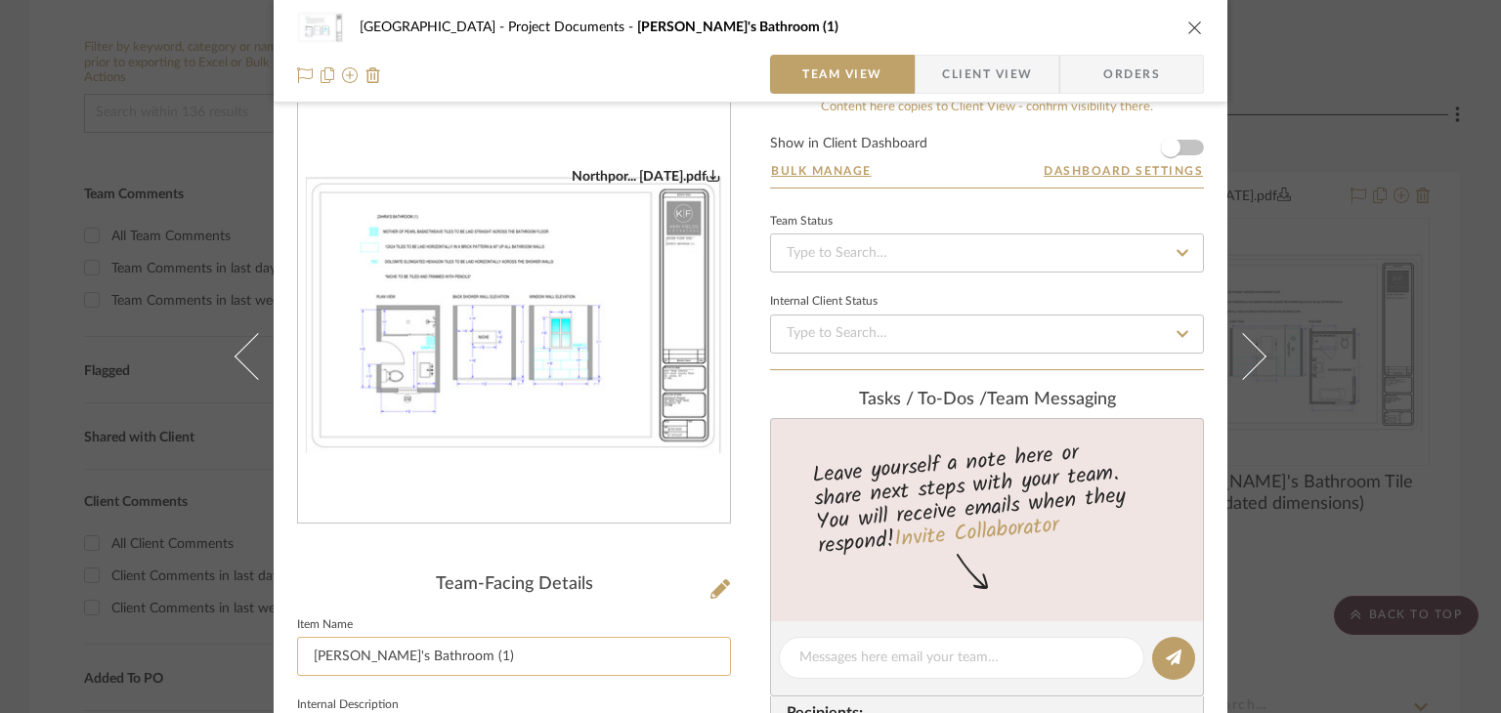
scroll to position [98, 0]
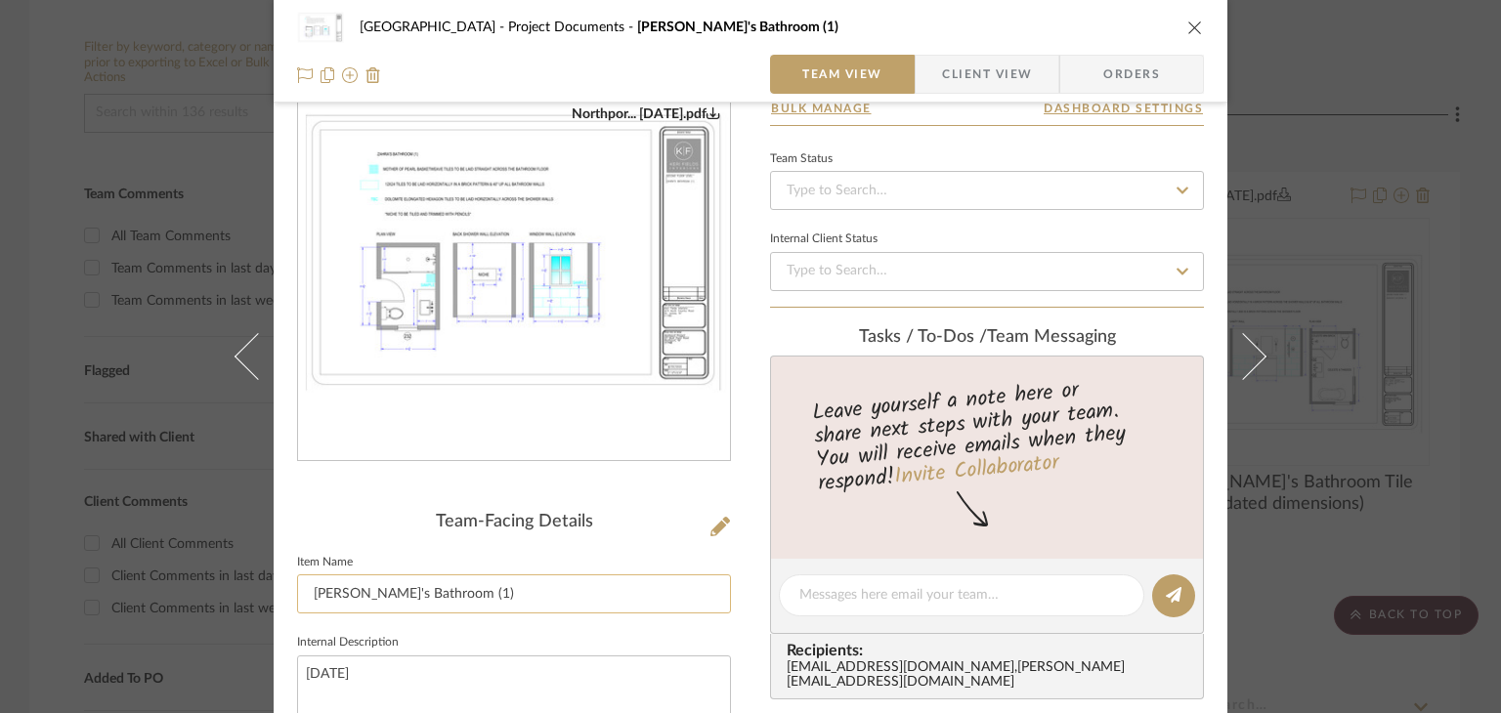
click at [524, 598] on input "Zahra's Bathroom (1)" at bounding box center [514, 593] width 434 height 39
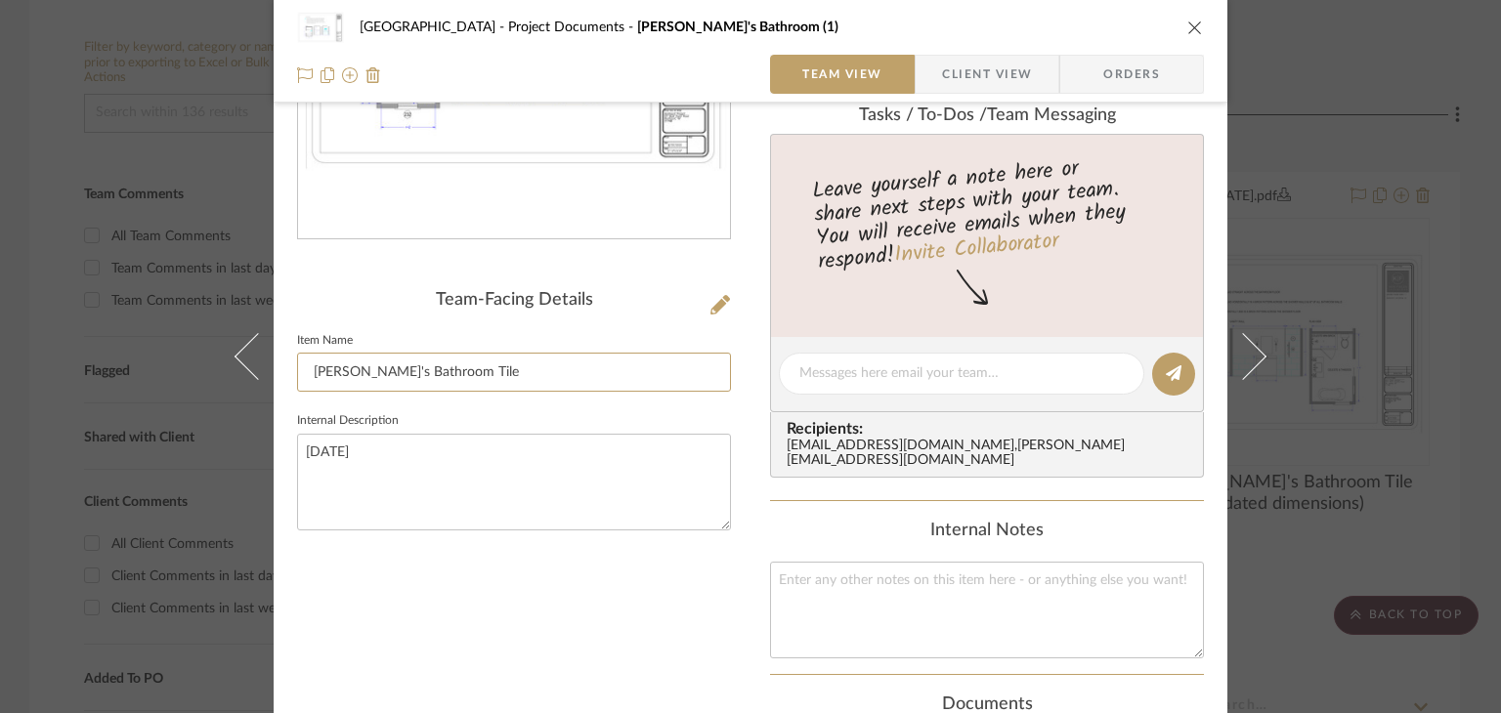
scroll to position [391, 0]
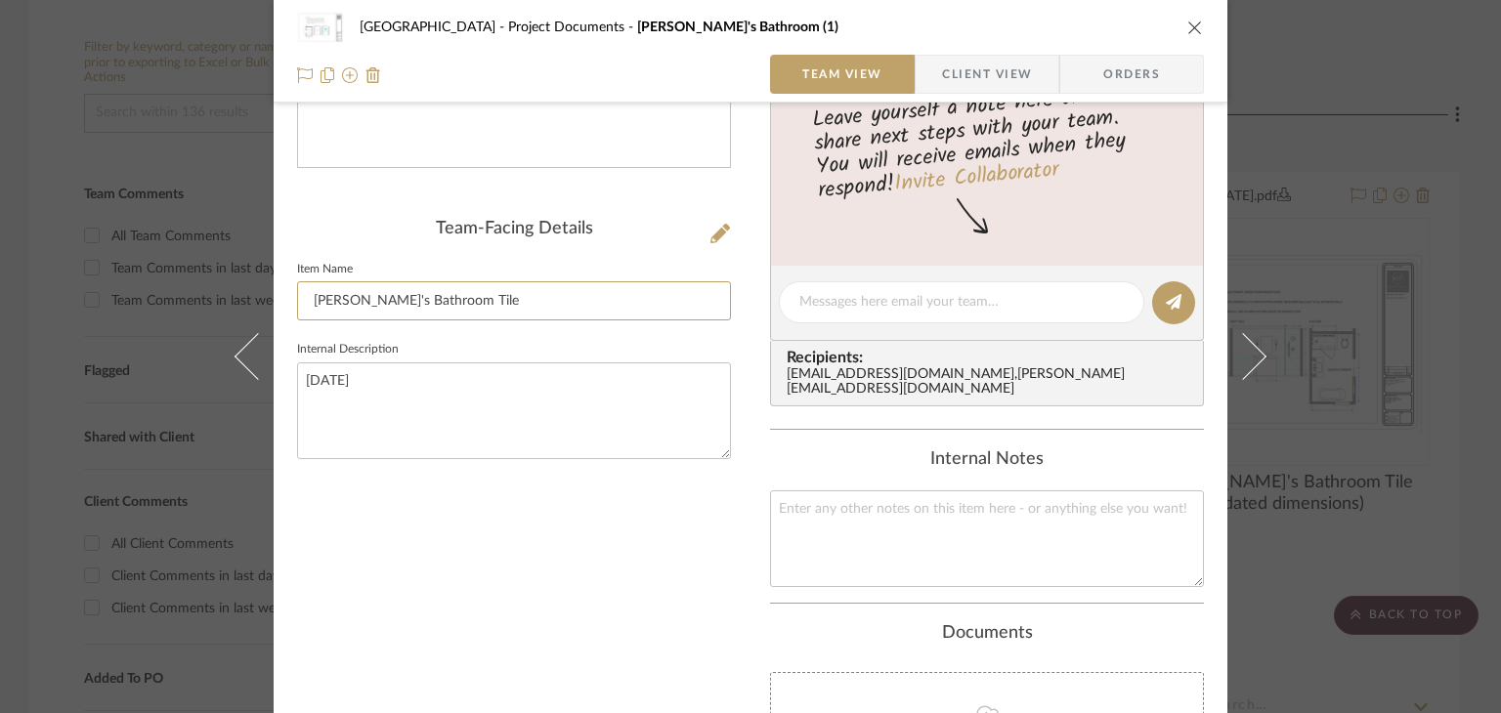
type input "[PERSON_NAME]'s Bathroom Tile"
click at [1383, 380] on div "Northport Project Documents Zahra's Bathroom (1) Team View Client View Orders N…" at bounding box center [750, 356] width 1501 height 713
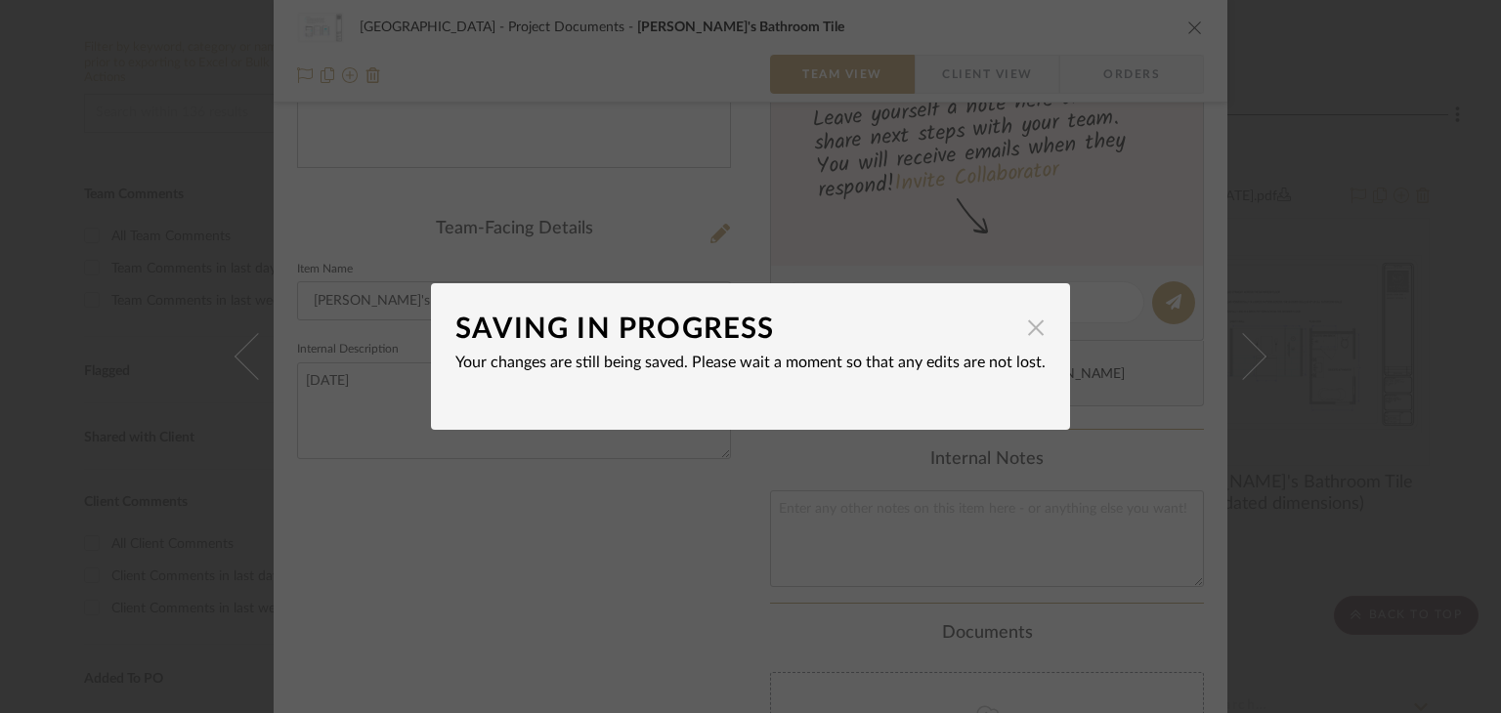
drag, startPoint x: 1052, startPoint y: 319, endPoint x: 1029, endPoint y: 318, distance: 23.5
click at [1044, 319] on dialog-content "SAVING IN PROGRESS × Your changes are still being saved. Please wait a moment s…" at bounding box center [750, 356] width 639 height 147
click at [1028, 318] on span "button" at bounding box center [1035, 327] width 39 height 39
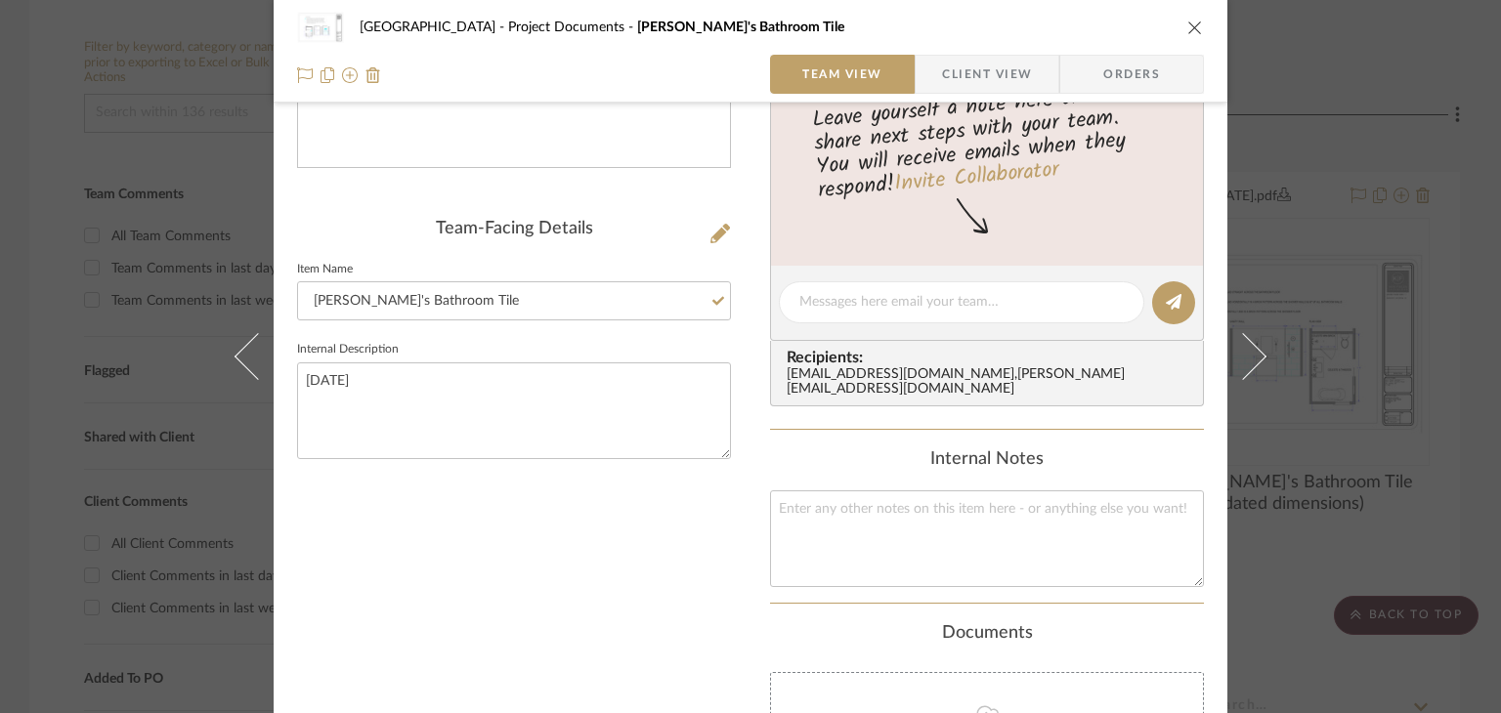
click at [1291, 345] on div "Northport Project Documents Zahra's Bathroom Tile Team View Client View Orders …" at bounding box center [750, 356] width 1501 height 713
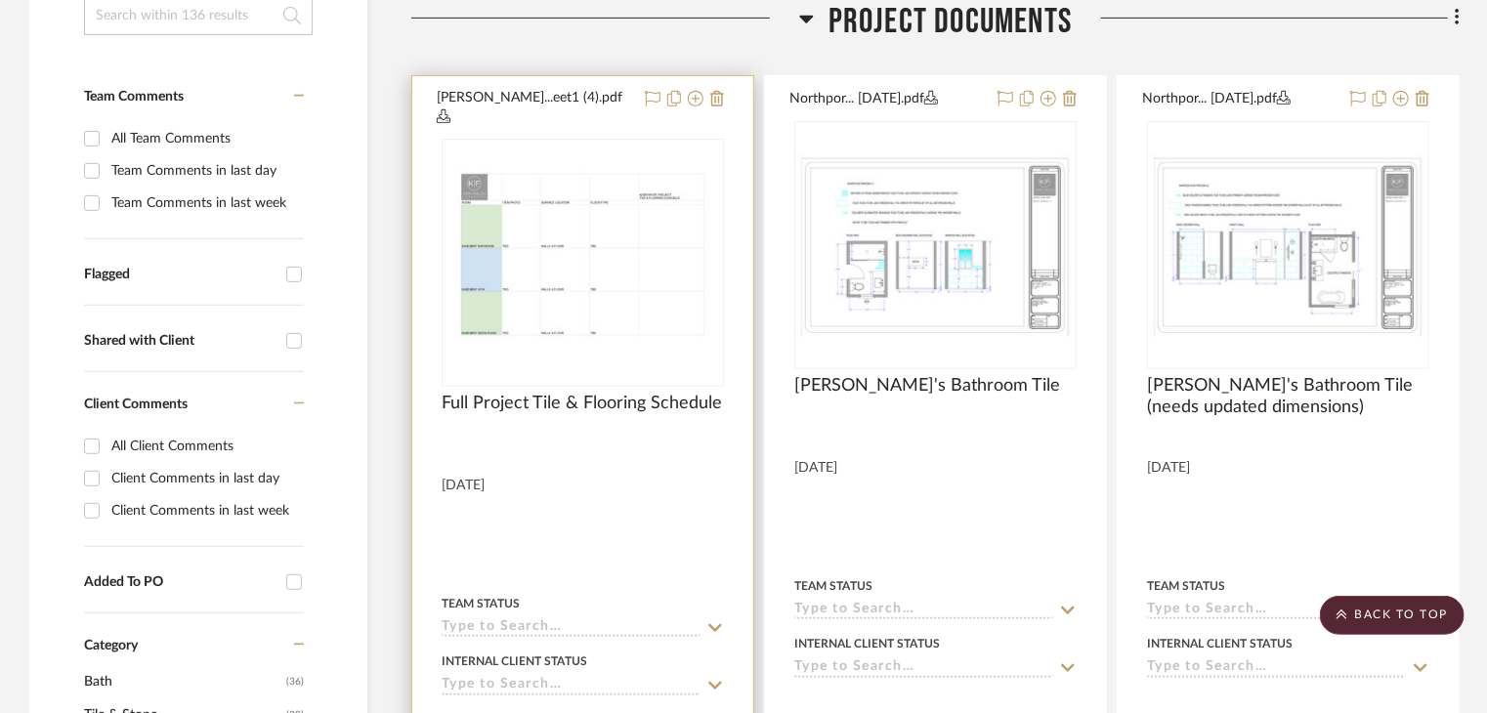
scroll to position [0, 0]
